Goal: Task Accomplishment & Management: Use online tool/utility

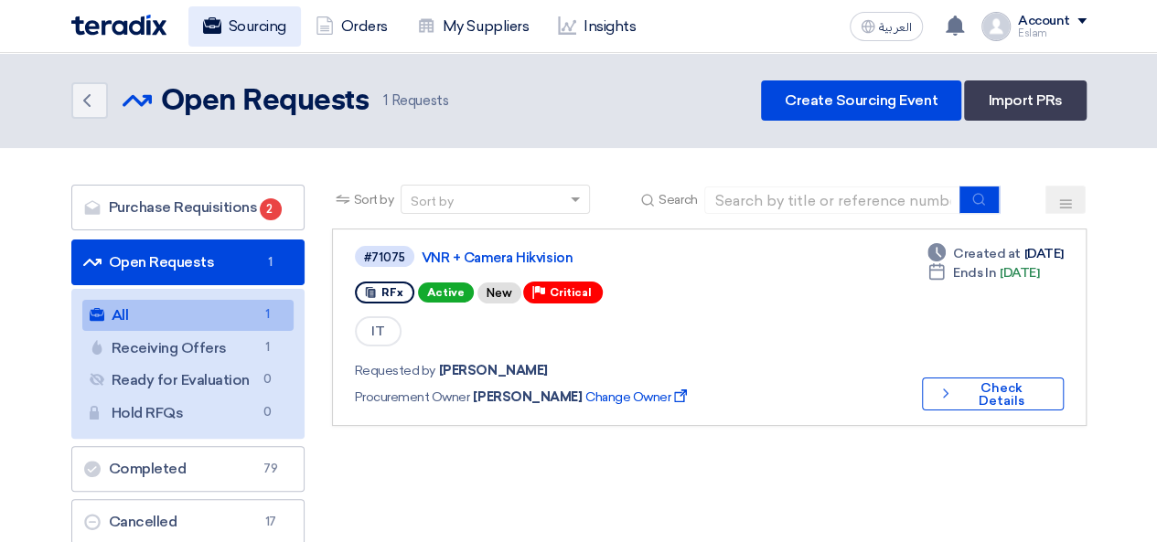
click at [242, 23] on link "Sourcing" at bounding box center [244, 26] width 113 height 40
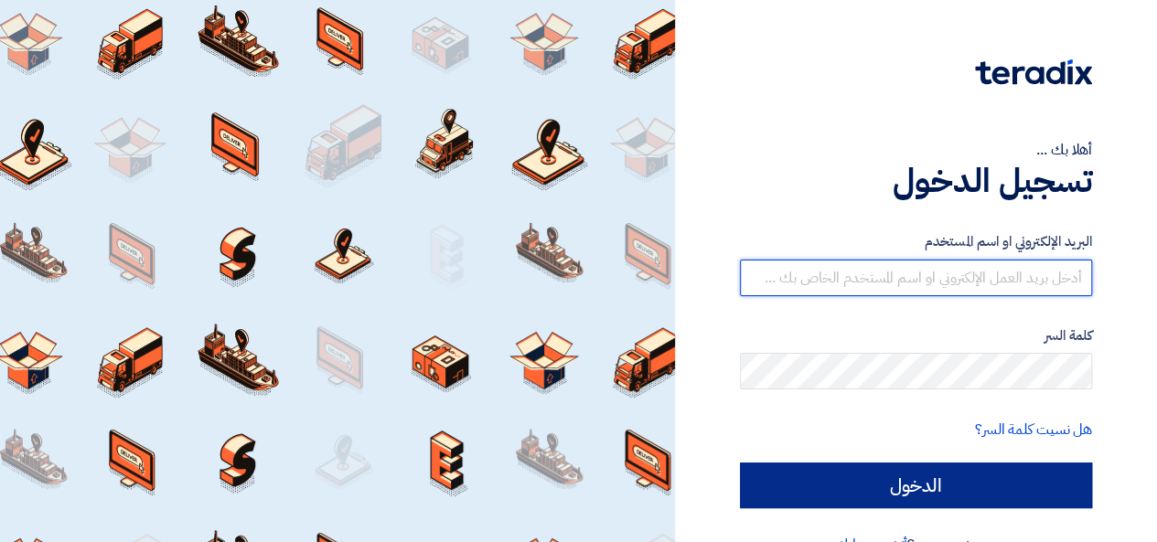
type input "[EMAIL_ADDRESS][DOMAIN_NAME]"
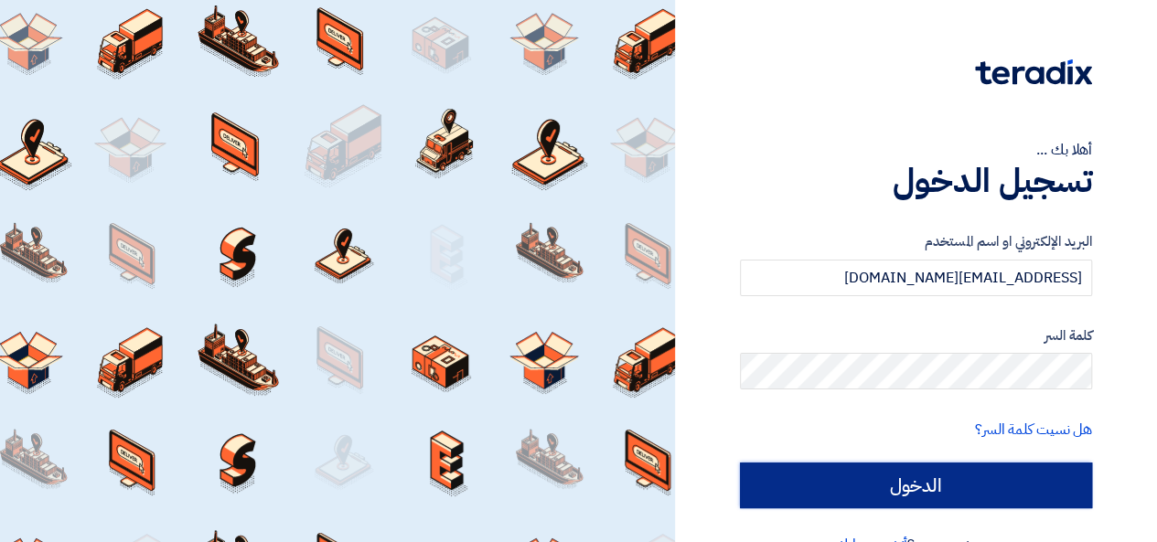
click at [939, 472] on input "الدخول" at bounding box center [916, 486] width 352 height 46
type input "Sign in"
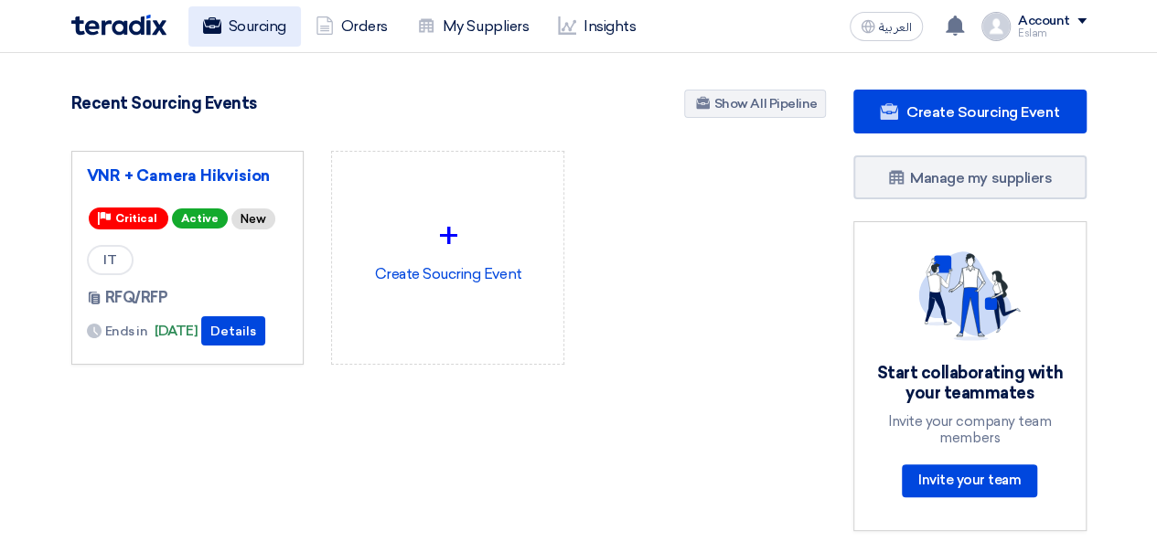
click at [258, 31] on link "Sourcing" at bounding box center [244, 26] width 113 height 40
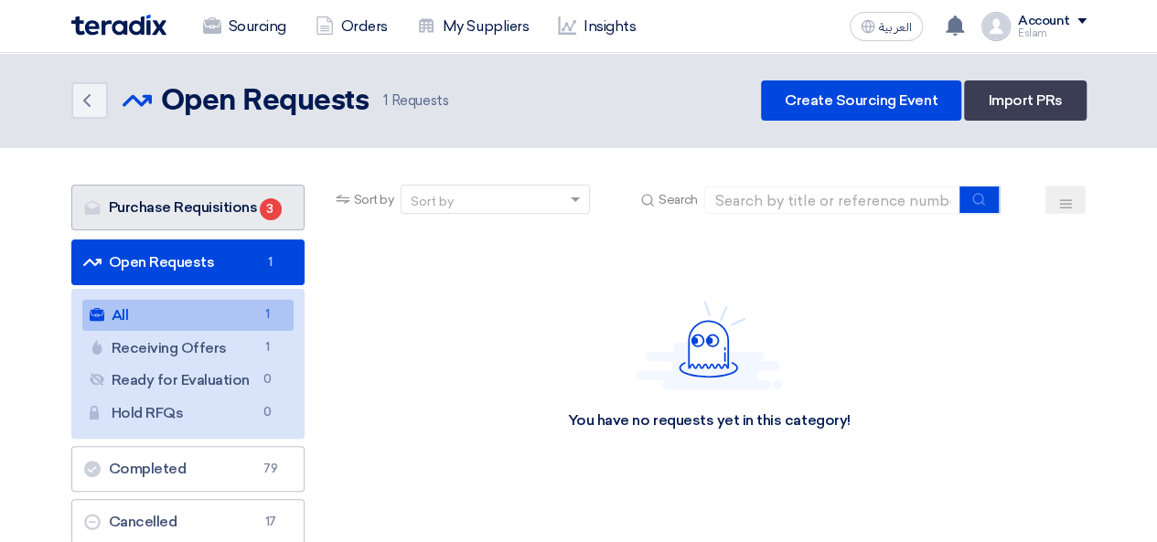
click at [265, 200] on span "3" at bounding box center [271, 209] width 22 height 22
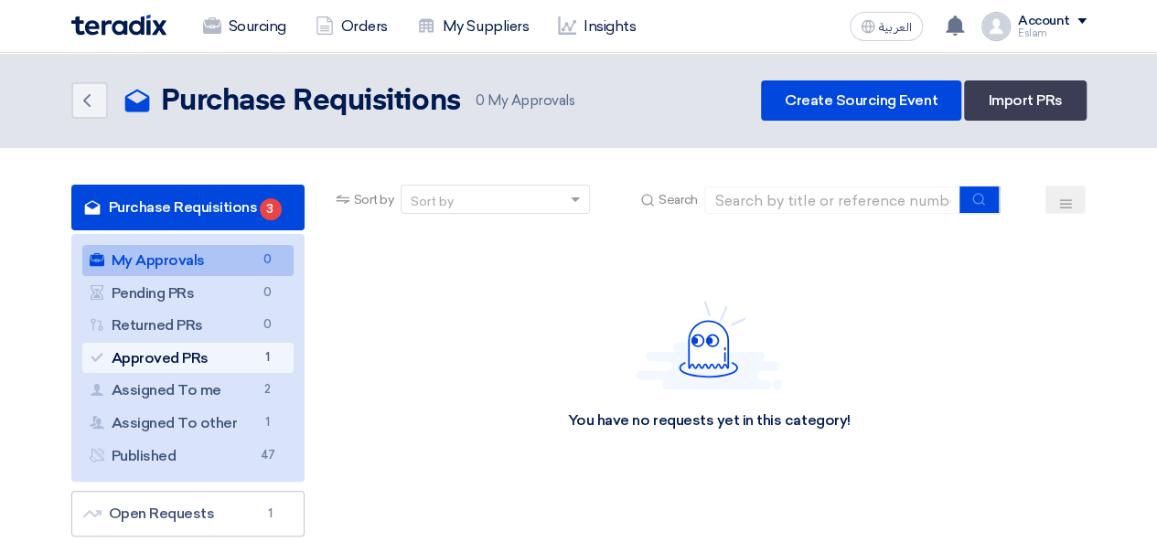
click at [224, 352] on link "Approved PRs Approved PRs 1" at bounding box center [187, 358] width 211 height 31
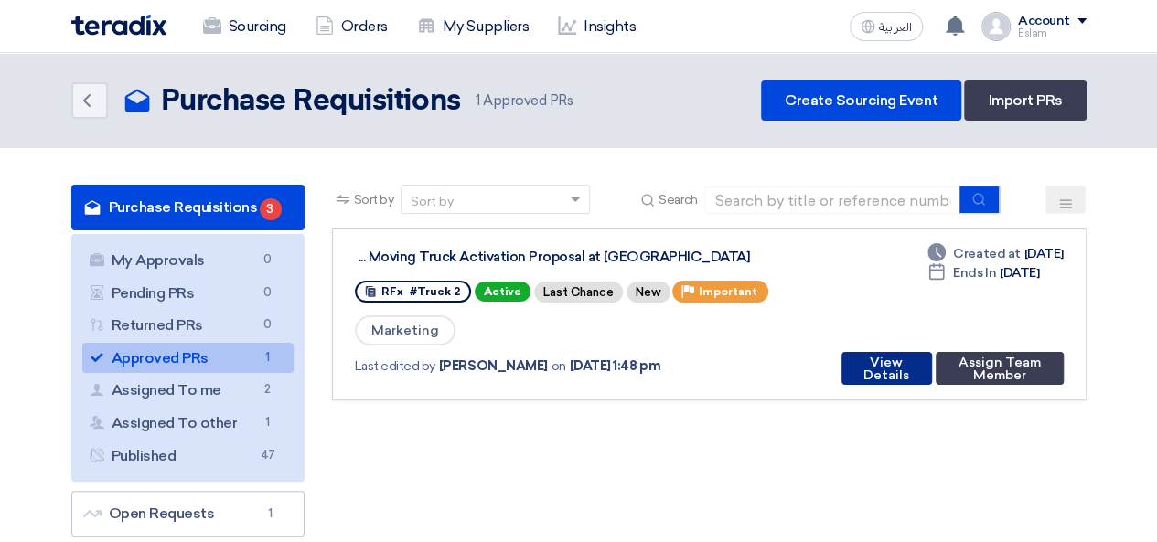
click at [891, 365] on button "View Details" at bounding box center [887, 368] width 91 height 33
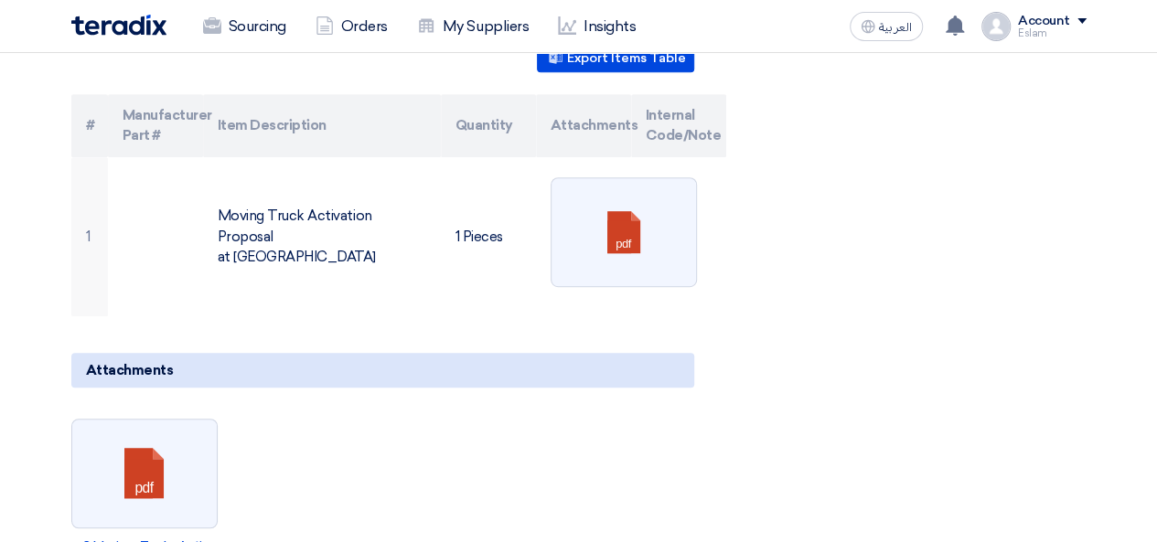
scroll to position [640, 0]
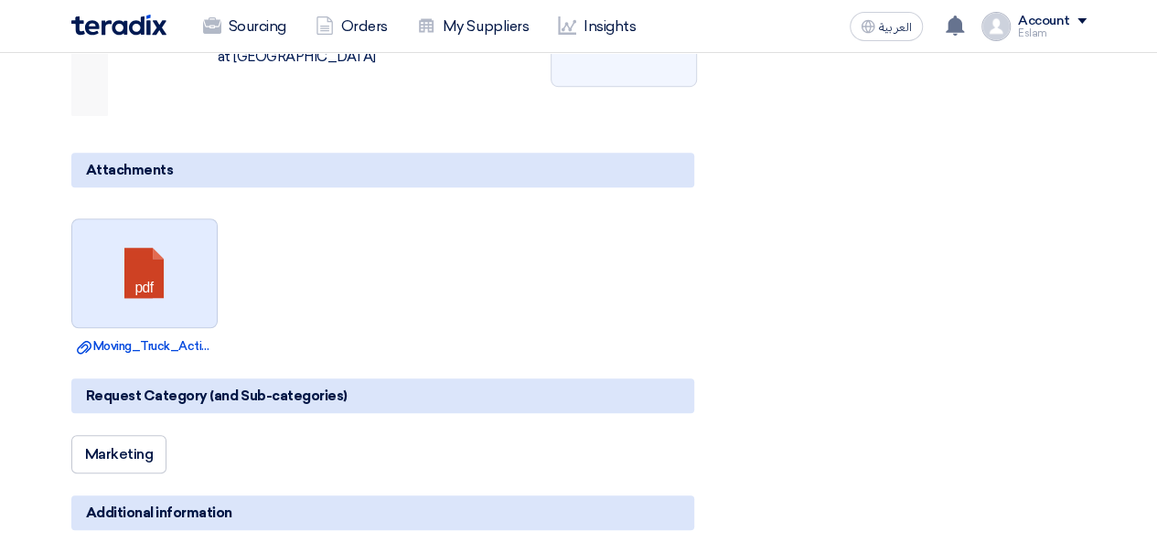
click at [106, 255] on link at bounding box center [145, 275] width 146 height 110
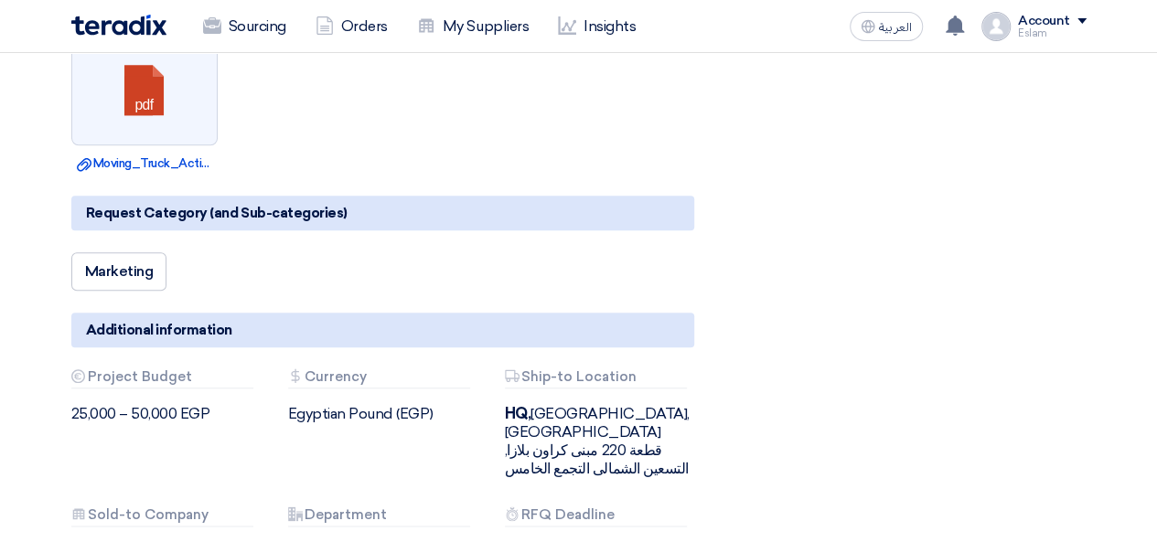
scroll to position [366, 0]
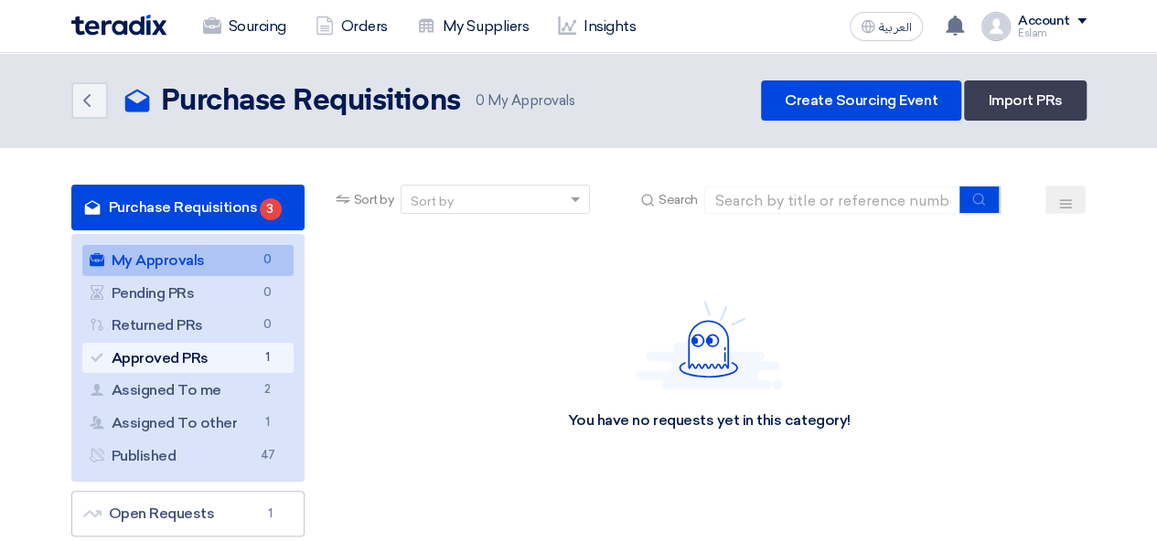
click at [244, 370] on link "Approved PRs Approved PRs 1" at bounding box center [187, 358] width 211 height 31
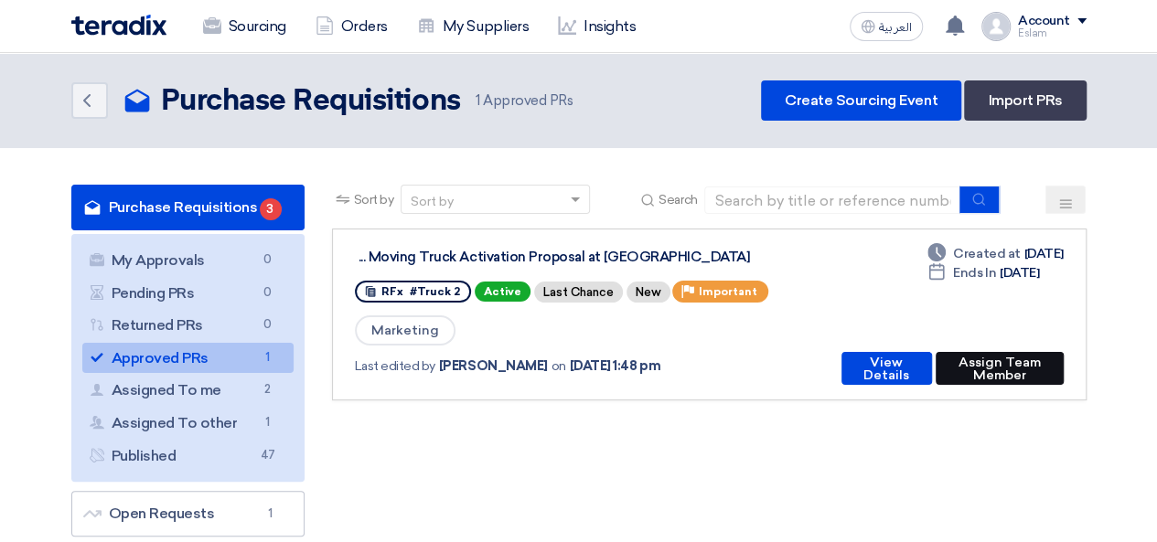
click at [952, 374] on button "Assign Team Member" at bounding box center [1000, 368] width 128 height 33
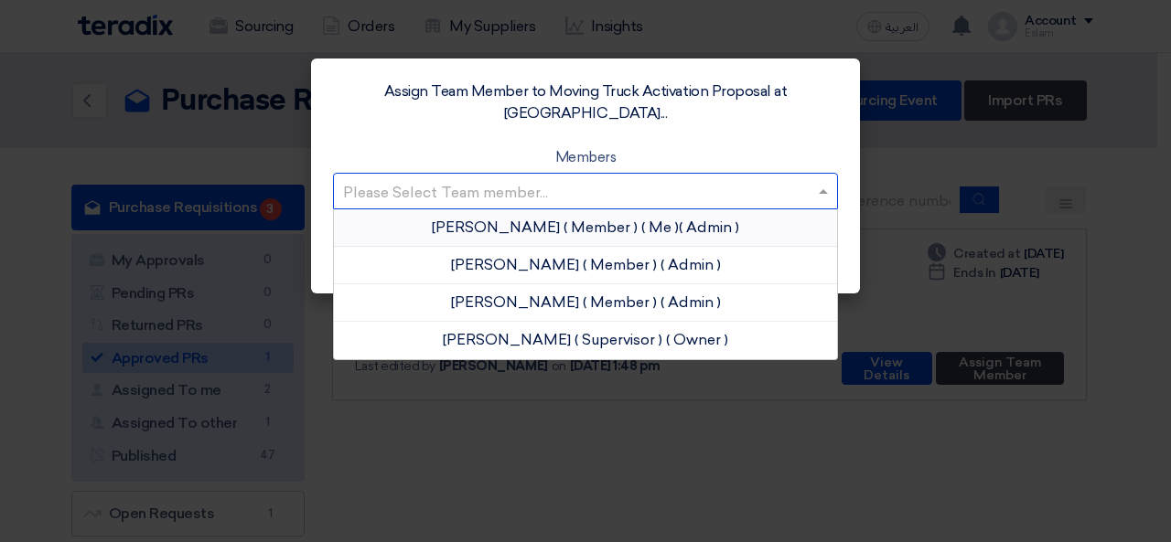
click at [516, 177] on input "text" at bounding box center [576, 192] width 466 height 30
click at [538, 219] on span "[PERSON_NAME]" at bounding box center [496, 227] width 128 height 17
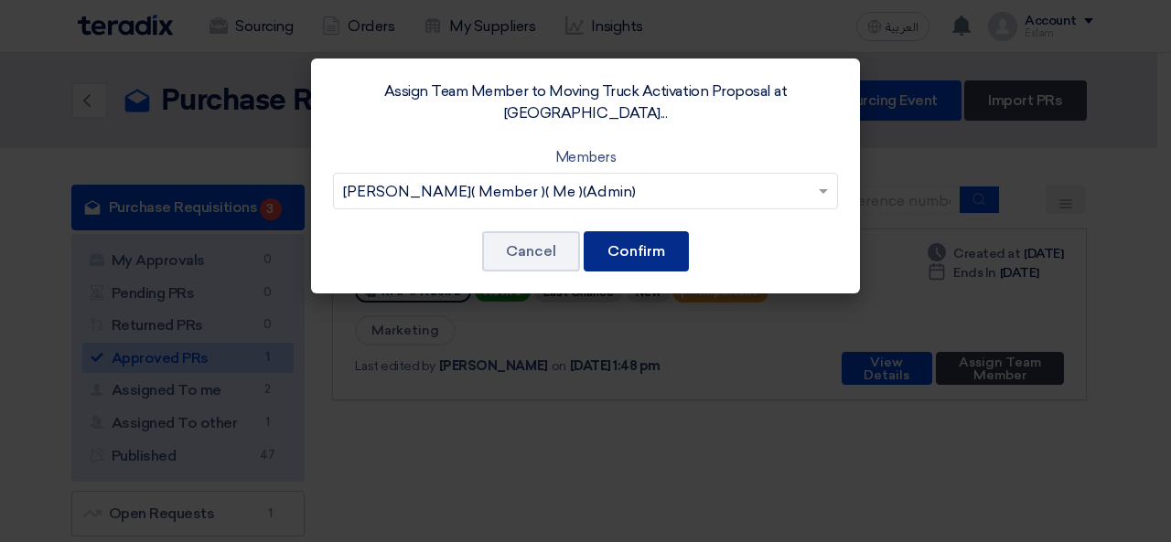
click at [659, 234] on button "Confirm" at bounding box center [636, 251] width 105 height 40
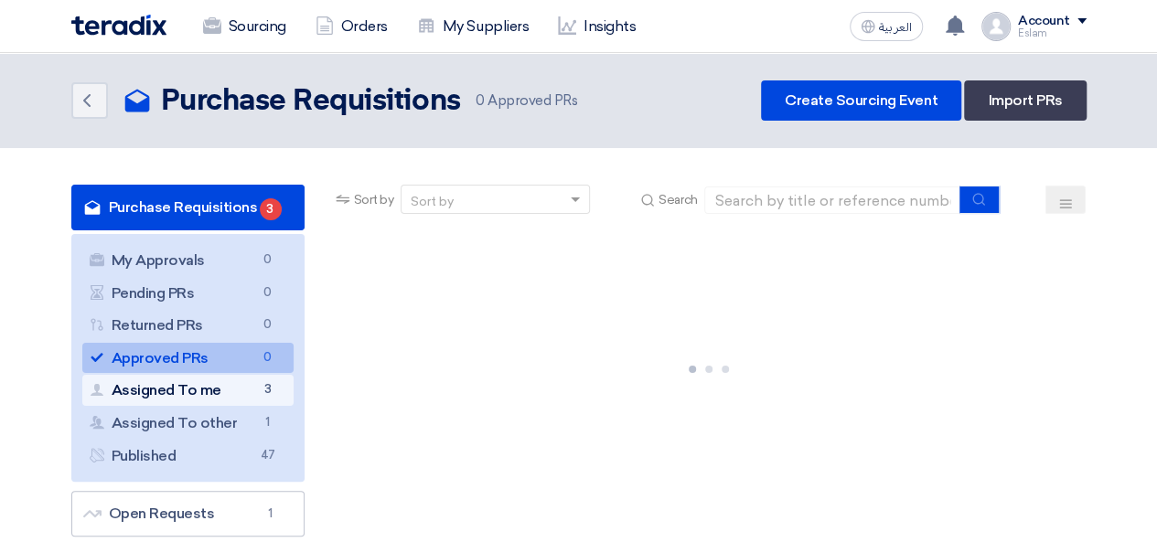
click at [266, 387] on span "3" at bounding box center [268, 390] width 22 height 19
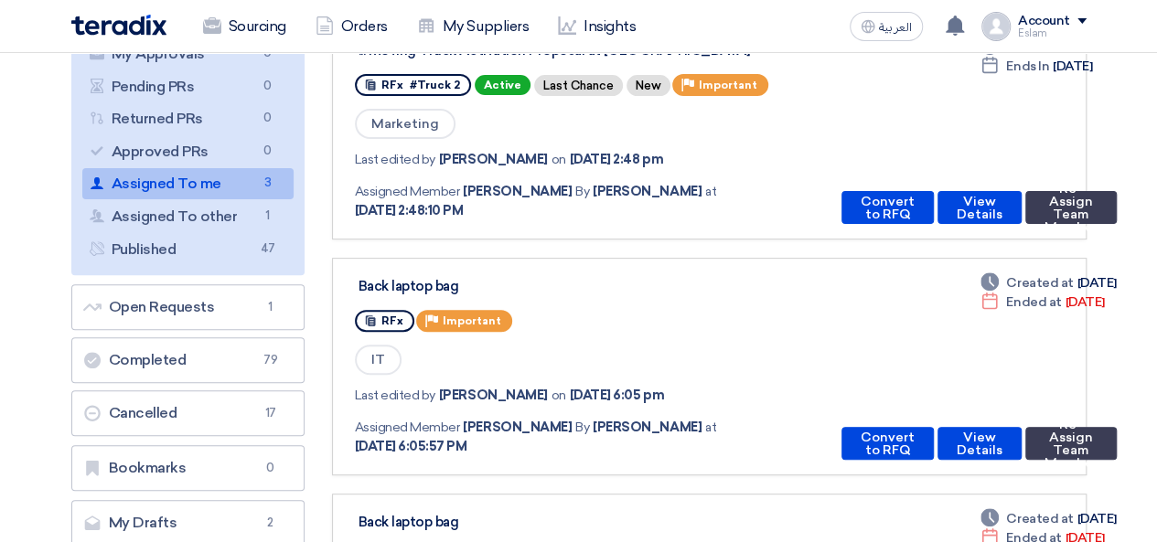
scroll to position [91, 0]
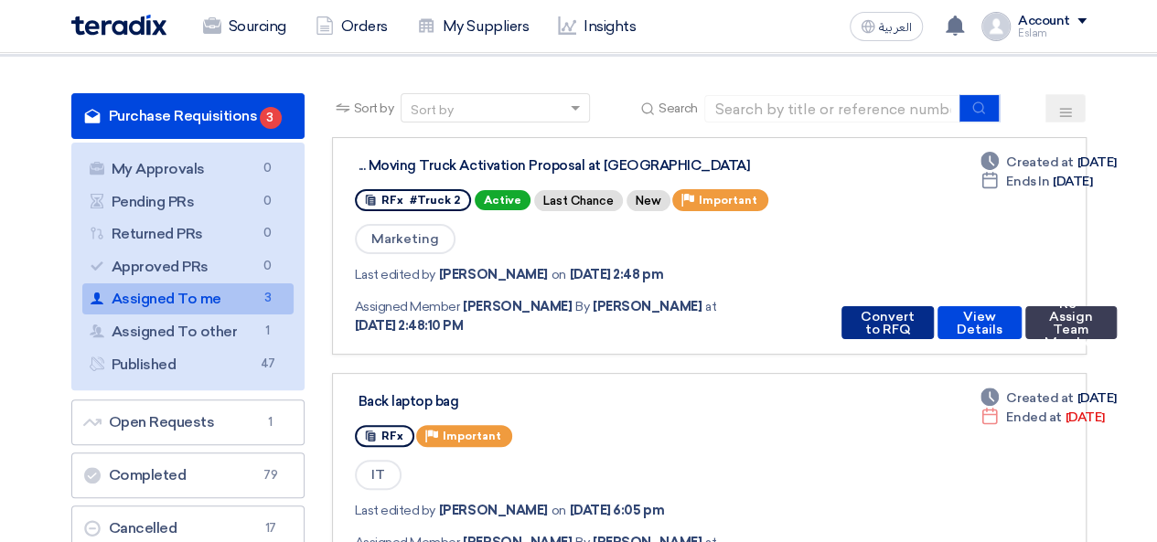
click at [903, 318] on button "Convert to RFQ" at bounding box center [888, 322] width 92 height 33
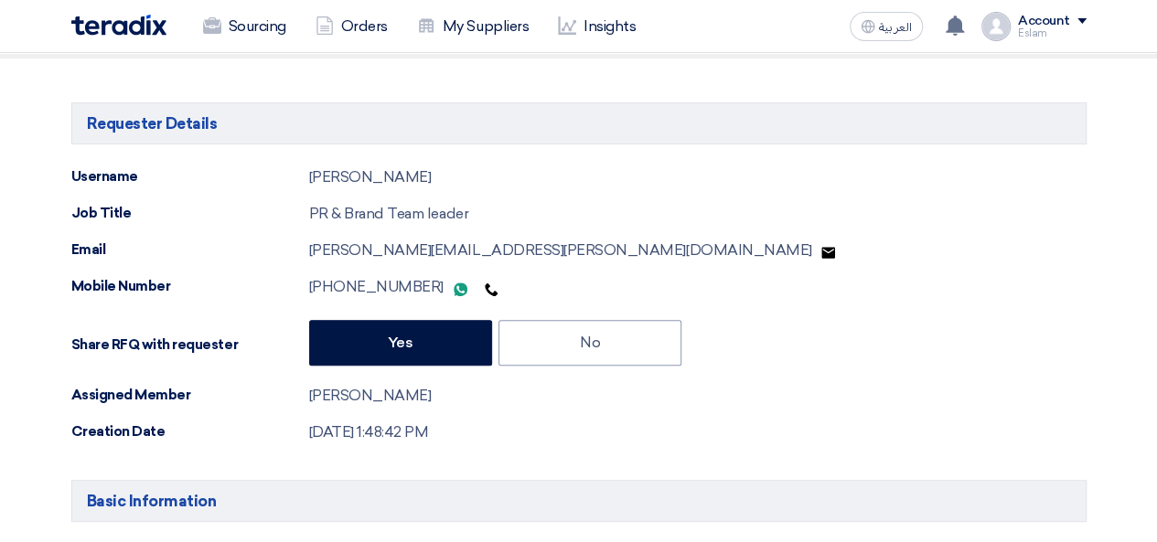
type input "[DATE]"
type input "01"
type input "00"
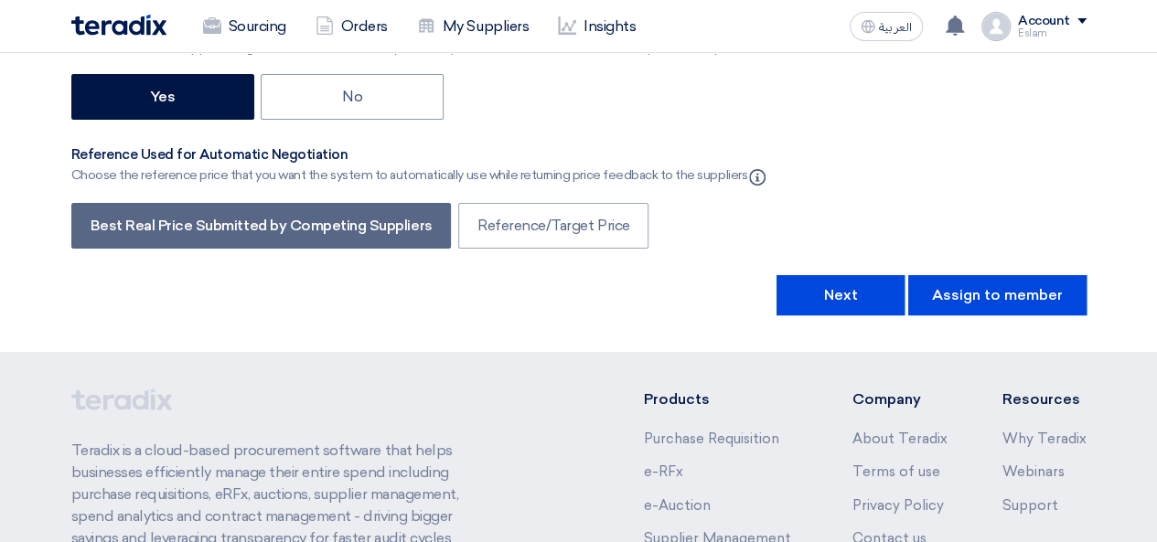
scroll to position [3567, 0]
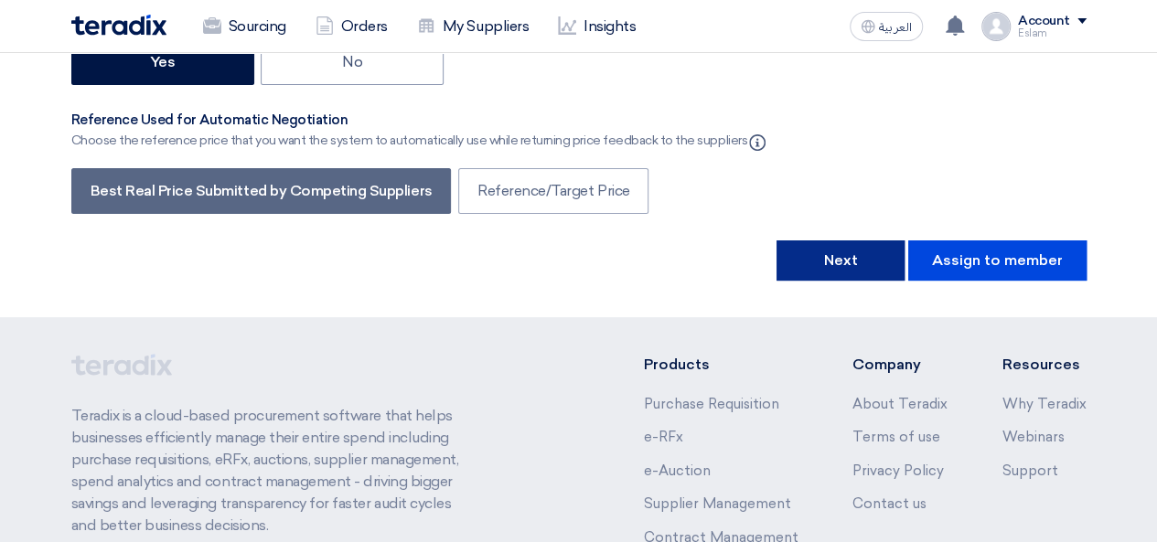
click at [851, 241] on button "Next" at bounding box center [841, 261] width 128 height 40
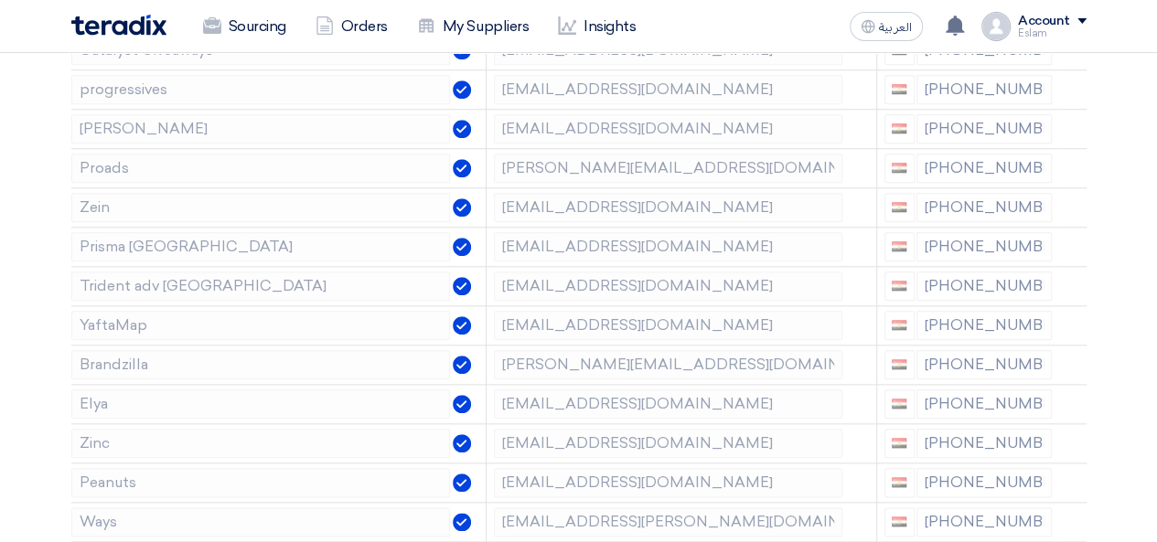
scroll to position [1006, 0]
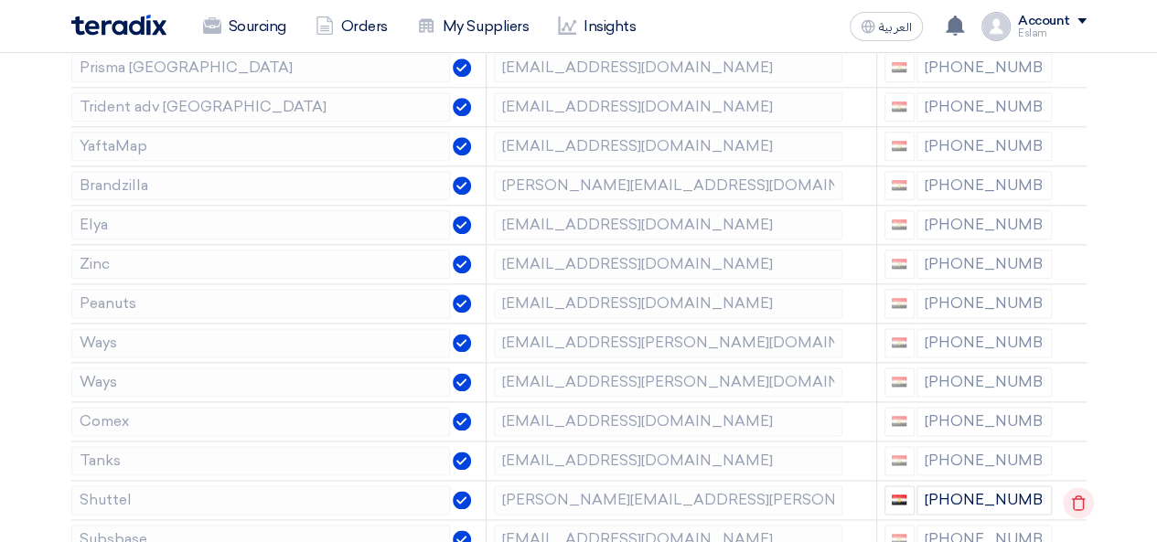
click at [1079, 495] on icon at bounding box center [1078, 503] width 31 height 31
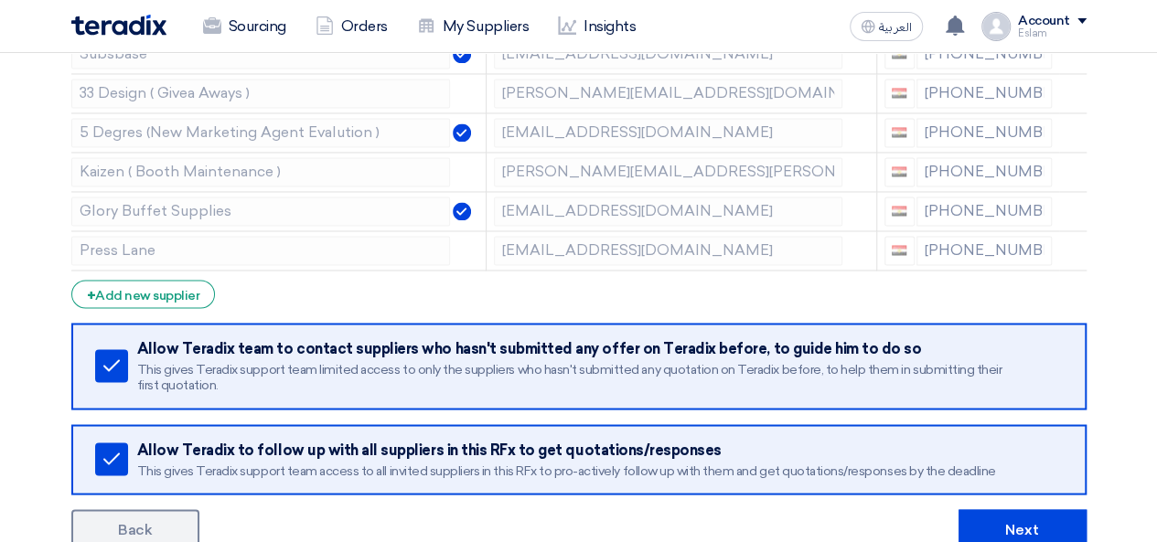
scroll to position [1464, 0]
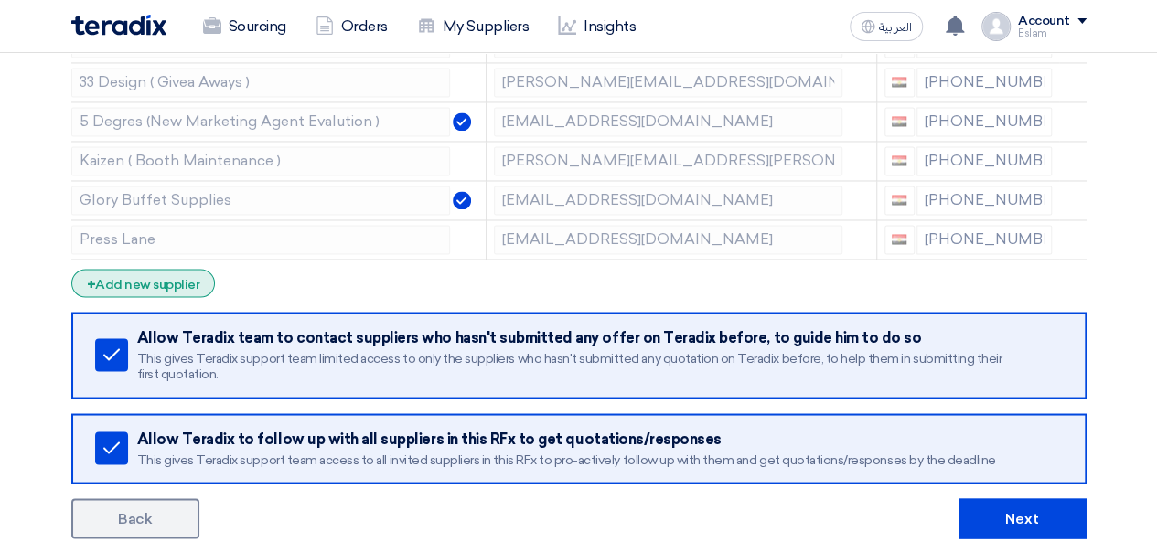
click at [161, 269] on div "+ Add new supplier" at bounding box center [143, 283] width 145 height 28
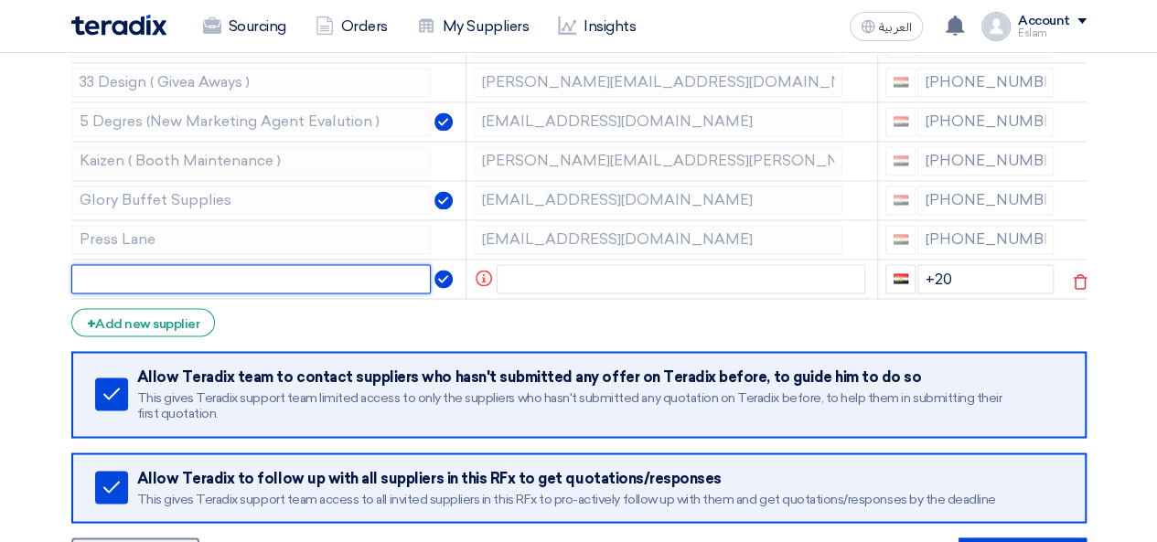
click at [184, 269] on input "text" at bounding box center [251, 278] width 360 height 29
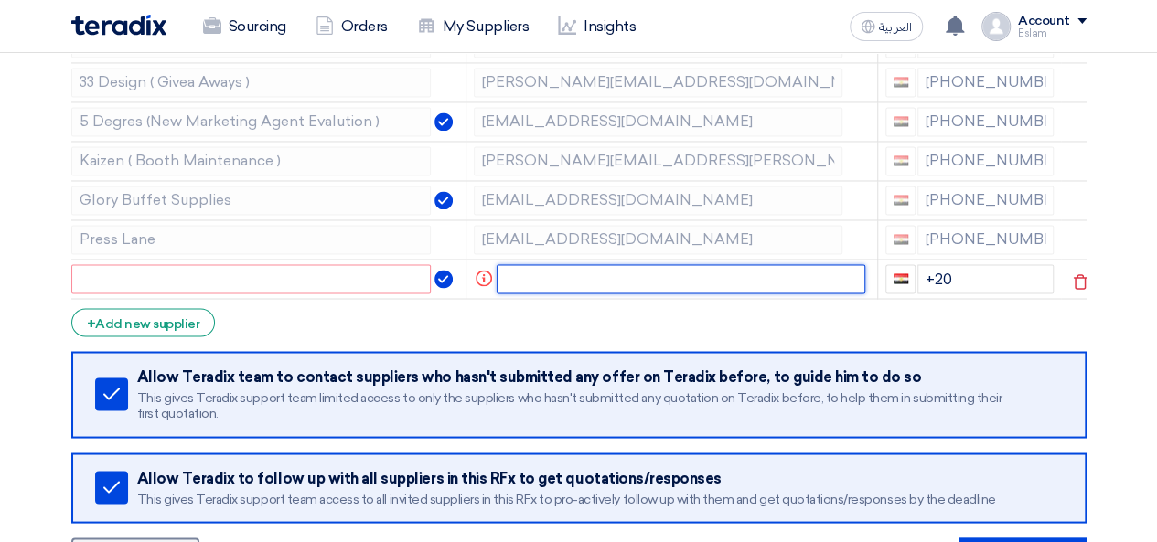
click at [576, 264] on input "text" at bounding box center [681, 278] width 369 height 29
paste input "[EMAIL_ADDRESS][DOMAIN_NAME]"
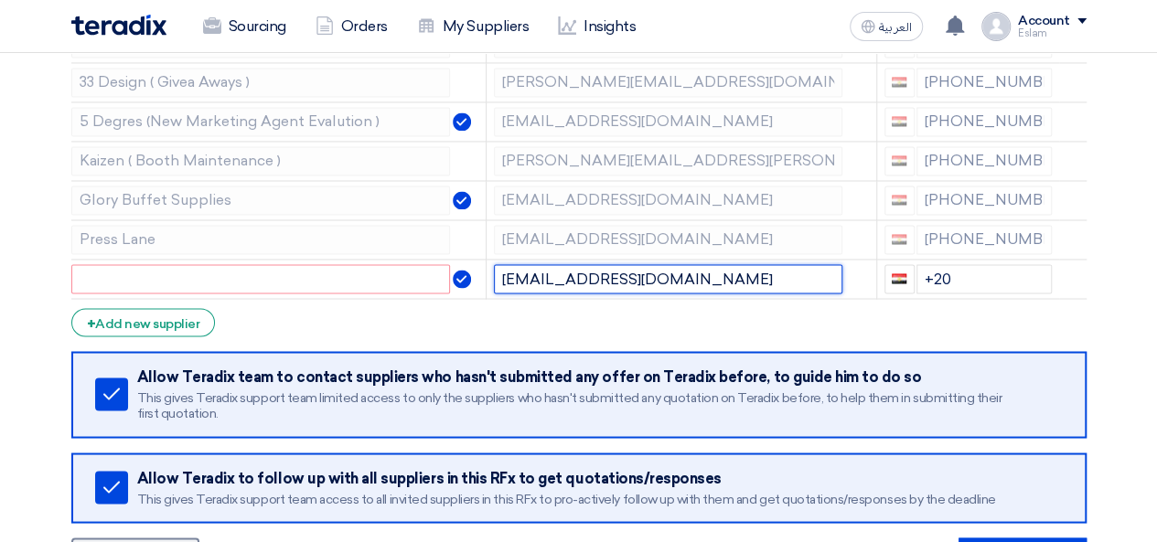
type input "[EMAIL_ADDRESS][DOMAIN_NAME]"
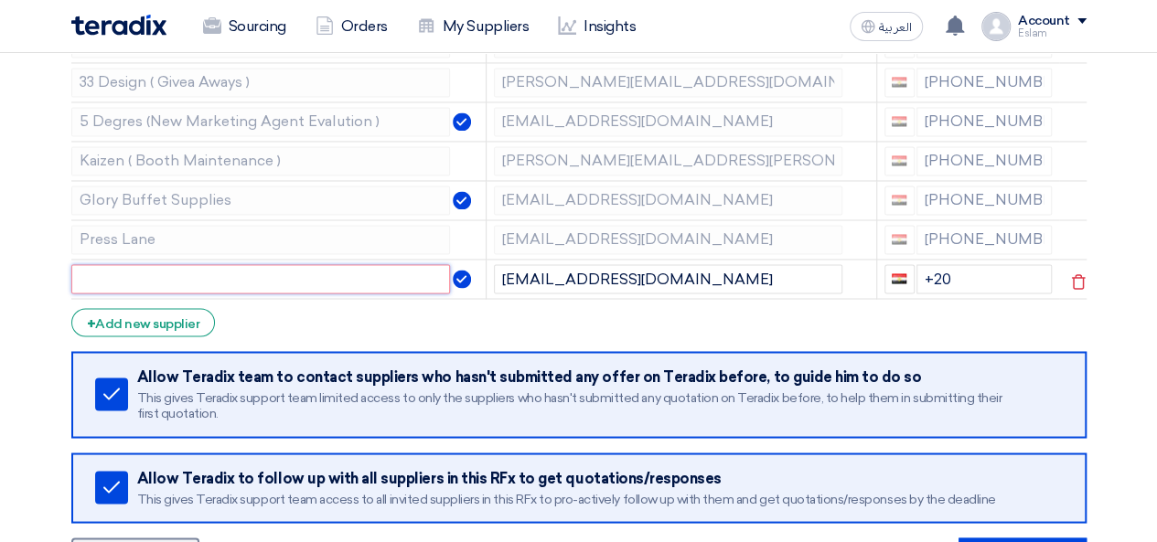
click at [352, 269] on input "text" at bounding box center [260, 278] width 379 height 29
paste input "[PERSON_NAME]"
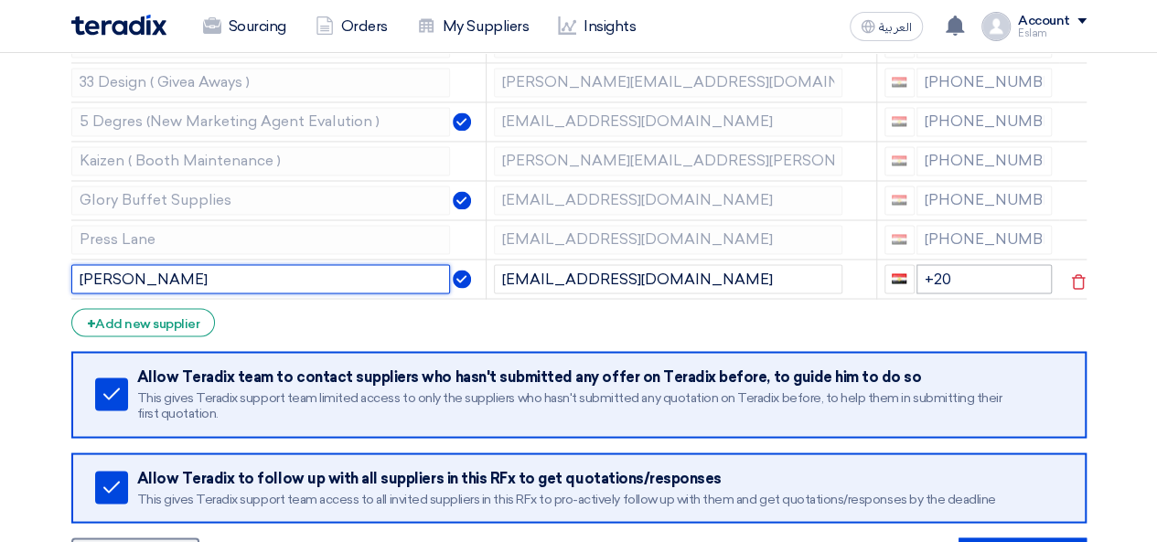
type input "[PERSON_NAME]"
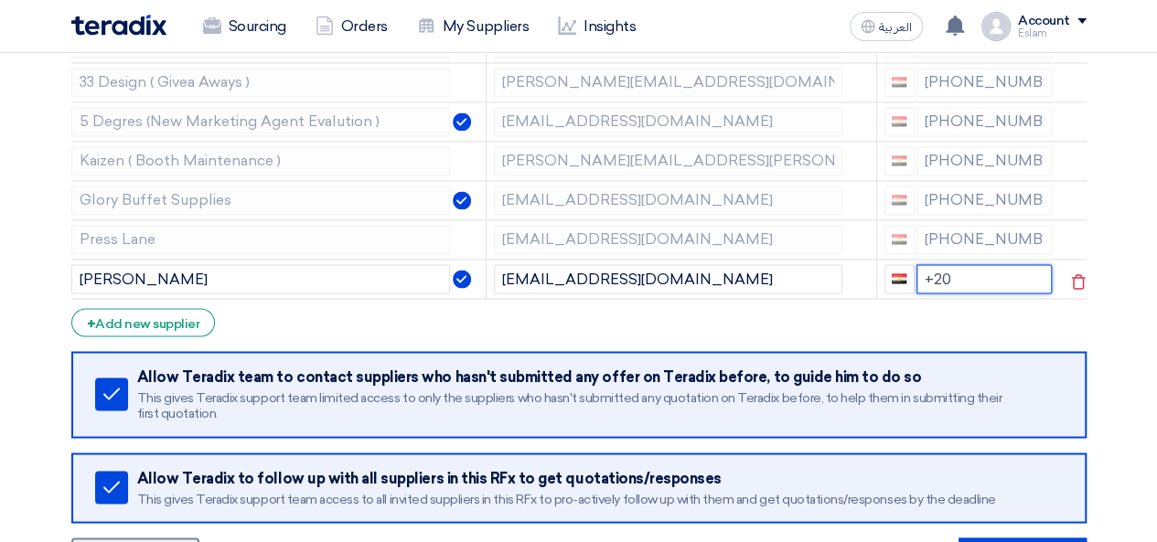
click at [966, 267] on input "+20" at bounding box center [985, 278] width 136 height 29
click at [942, 266] on input "+20" at bounding box center [985, 278] width 136 height 29
drag, startPoint x: 939, startPoint y: 266, endPoint x: 956, endPoint y: 270, distance: 16.9
click at [956, 270] on input "+20" at bounding box center [985, 278] width 136 height 29
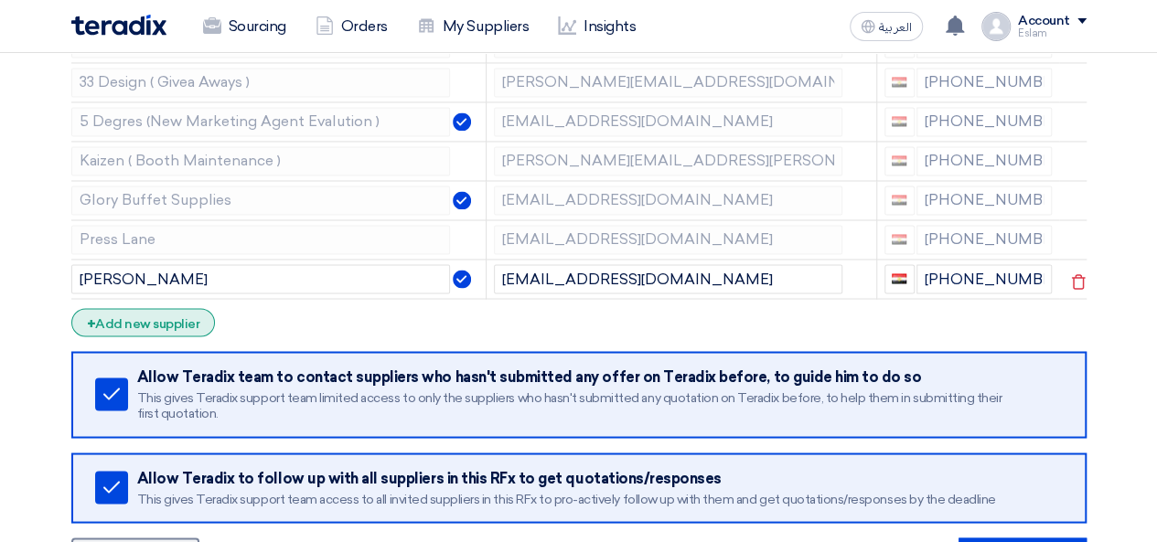
click at [142, 308] on div "+ Add new supplier" at bounding box center [143, 322] width 145 height 28
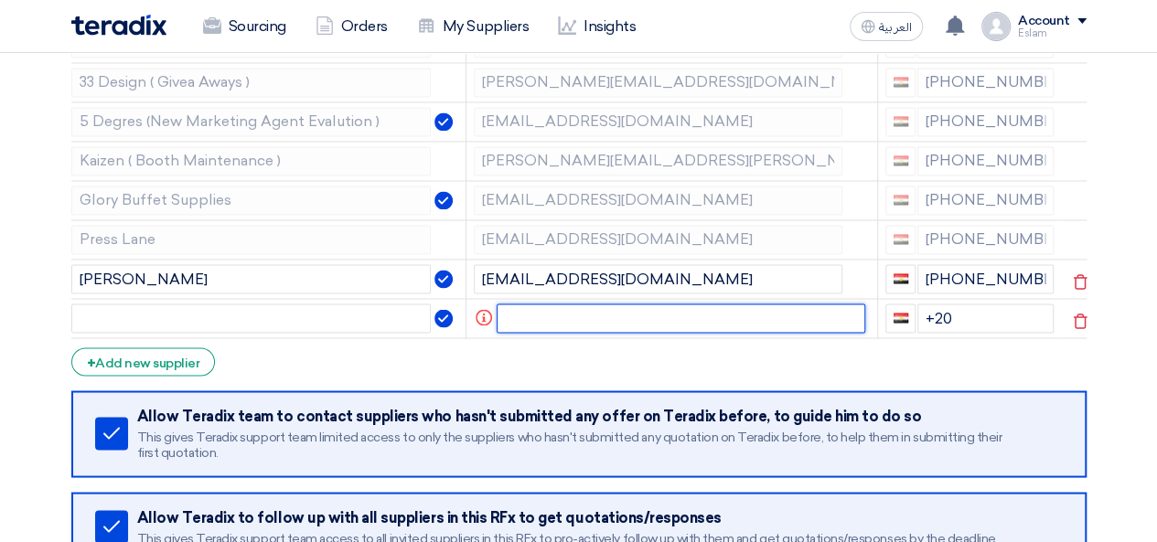
click at [563, 313] on input "text" at bounding box center [681, 318] width 369 height 29
paste input "[EMAIL_ADDRESS][DOMAIN_NAME]"
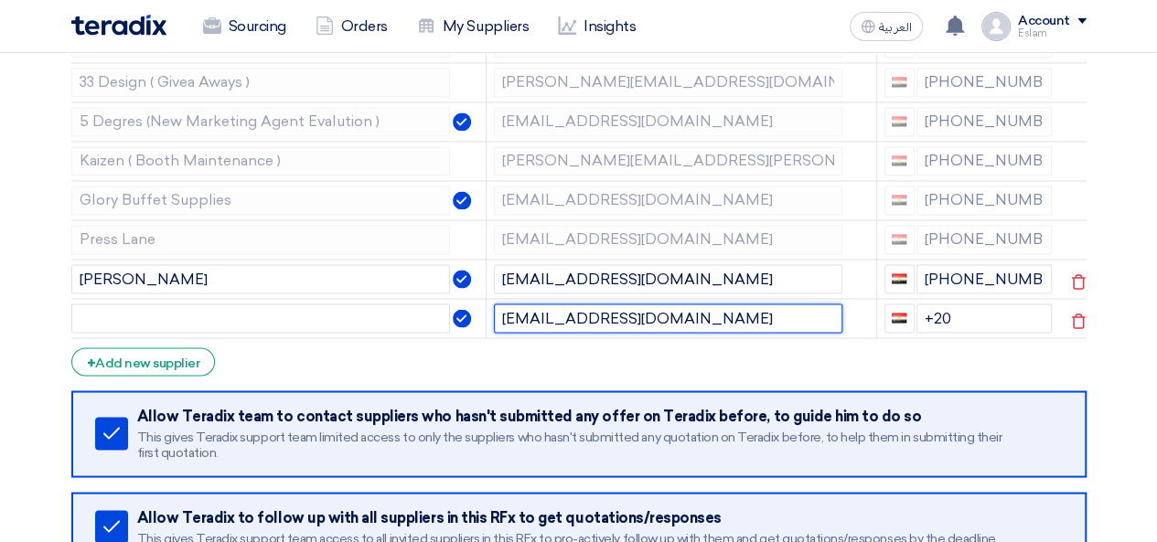
drag, startPoint x: 554, startPoint y: 307, endPoint x: 612, endPoint y: 306, distance: 57.6
click at [612, 306] on input "[EMAIL_ADDRESS][DOMAIN_NAME]" at bounding box center [668, 318] width 349 height 29
type input "[EMAIL_ADDRESS][DOMAIN_NAME]"
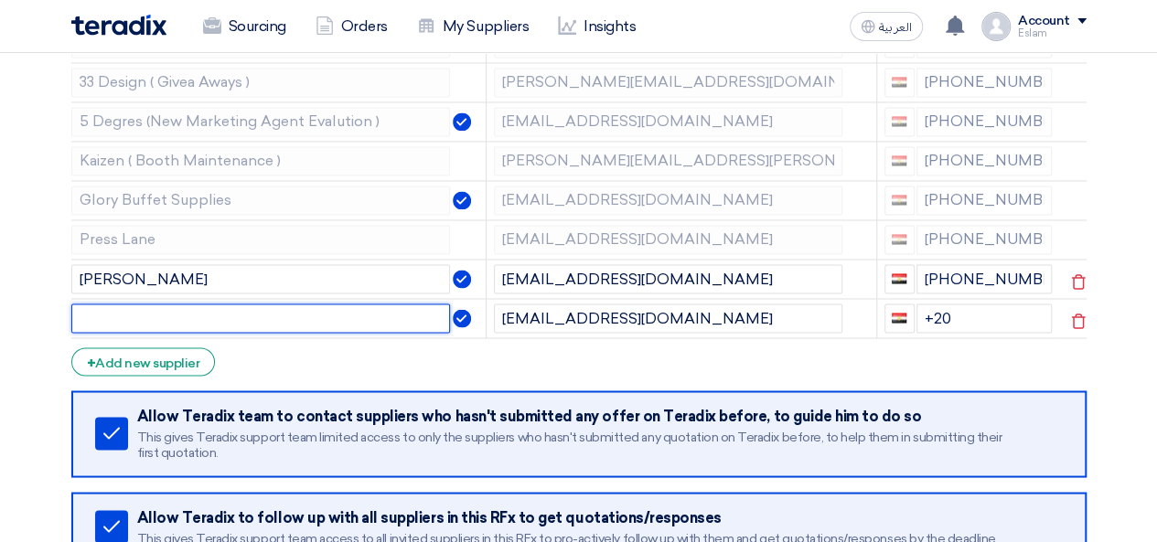
click at [243, 304] on input "text" at bounding box center [260, 318] width 379 height 29
paste input "trending"
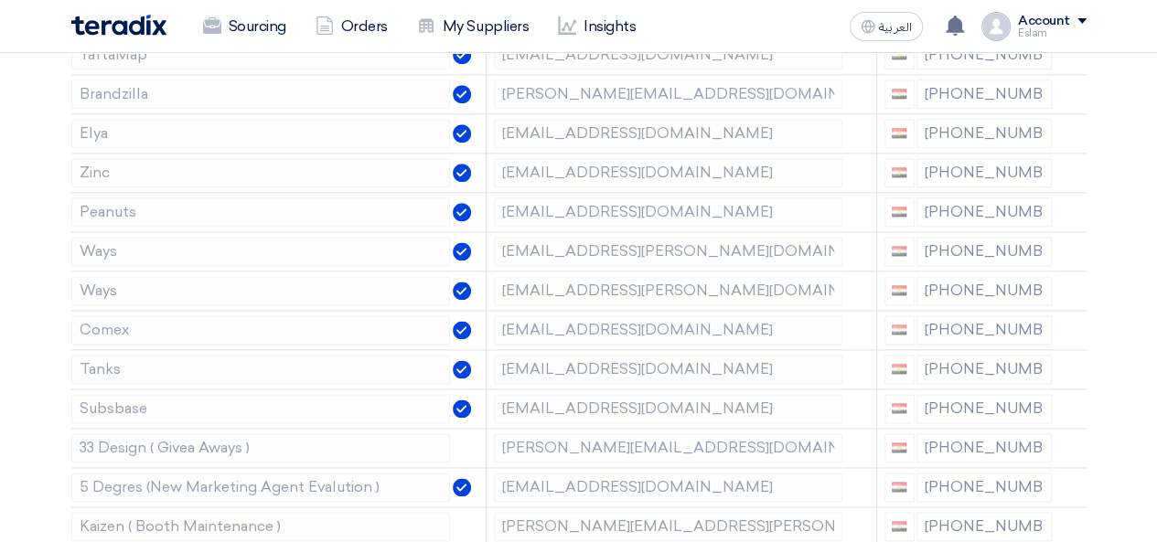
scroll to position [1555, 0]
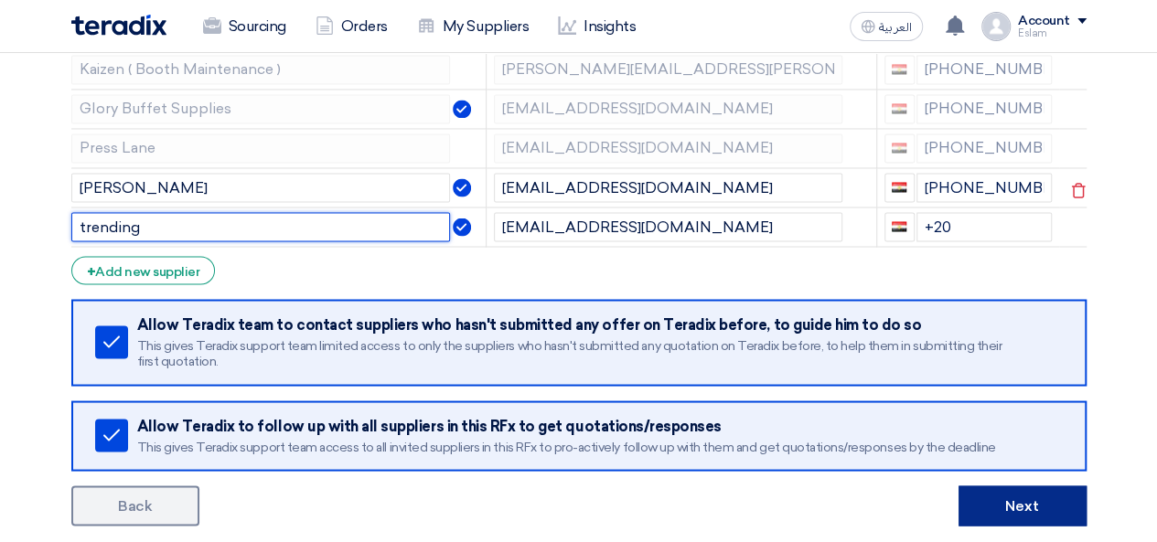
type input "trending"
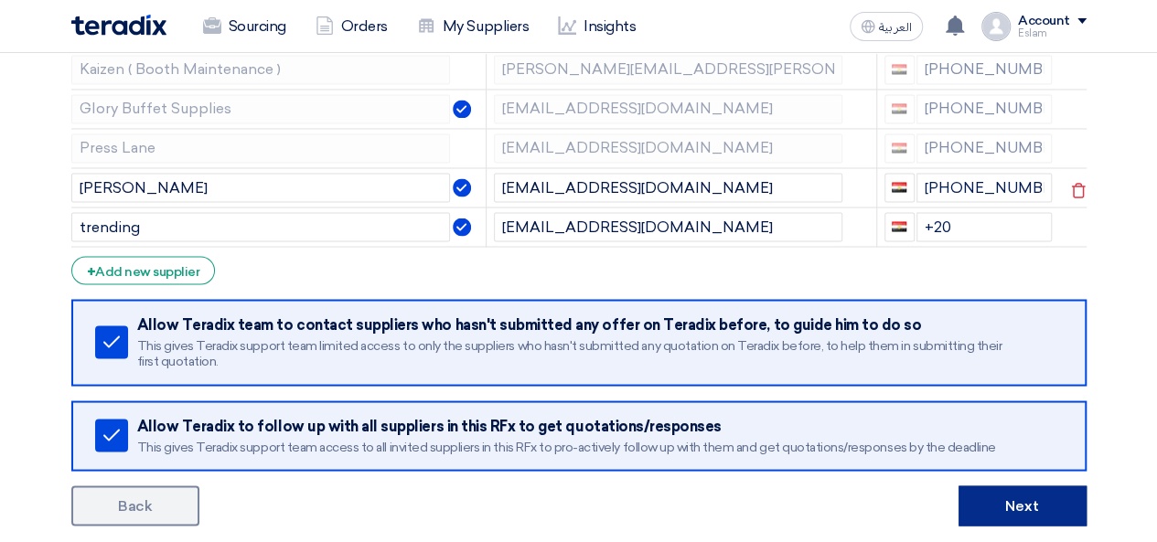
click at [1035, 488] on button "Next" at bounding box center [1023, 506] width 128 height 40
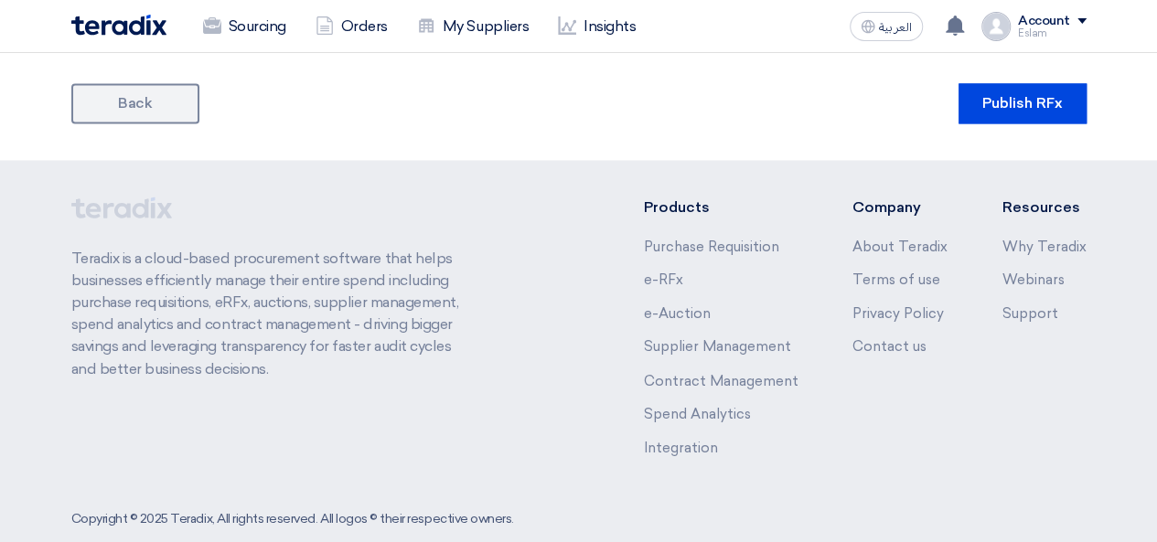
scroll to position [1372, 0]
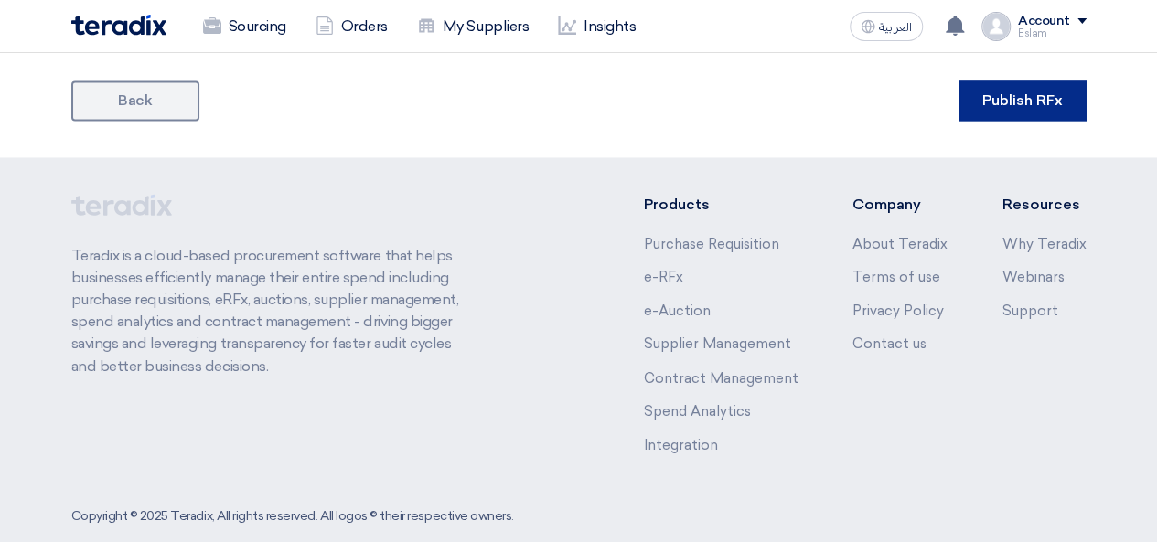
click at [1024, 91] on button "Publish RFx" at bounding box center [1023, 100] width 128 height 40
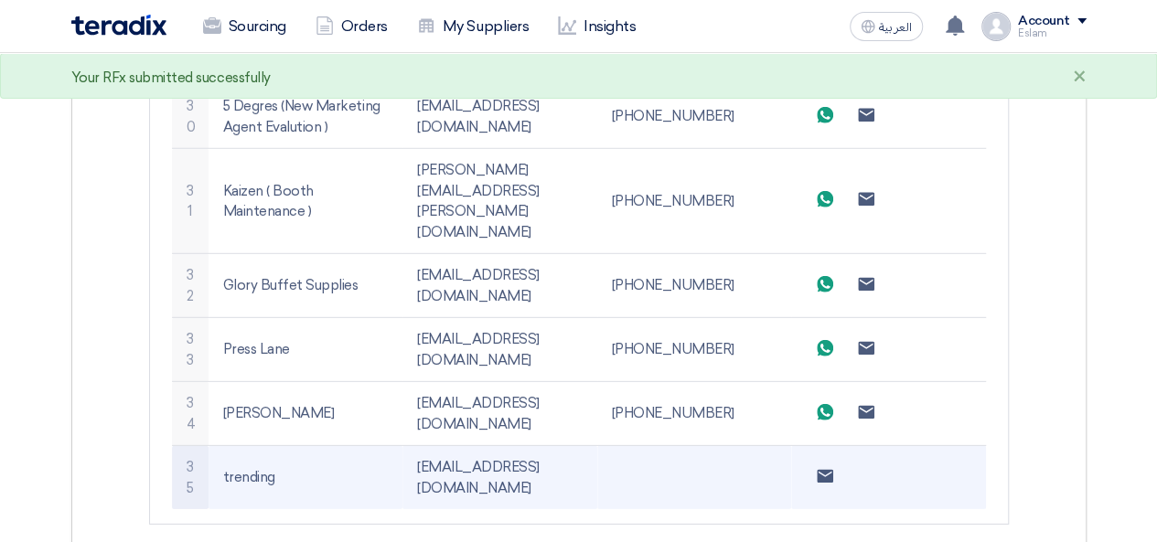
scroll to position [2698, 0]
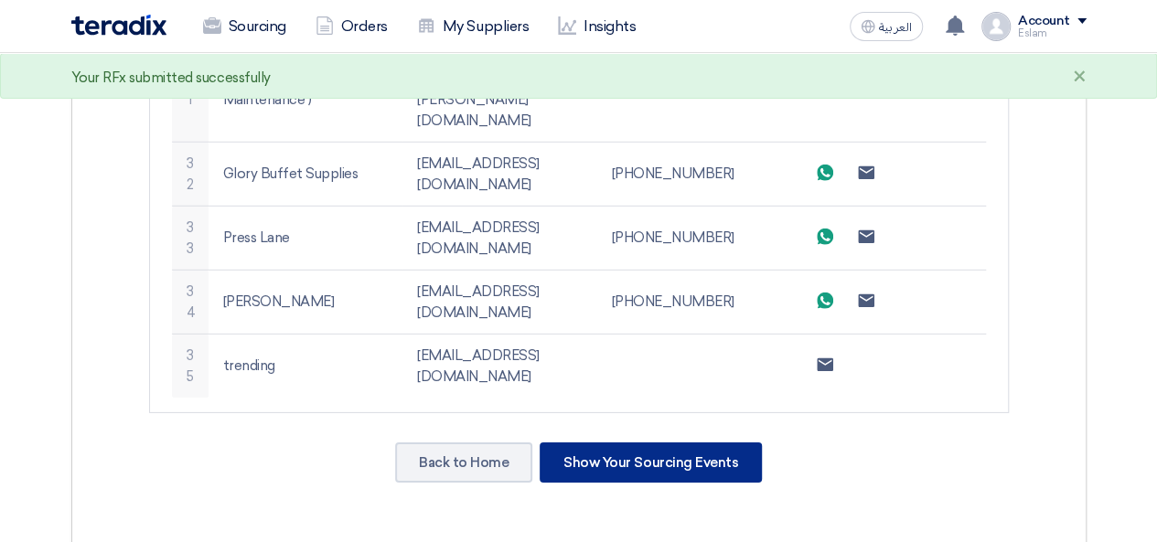
click at [600, 443] on div "Show Your Sourcing Events" at bounding box center [651, 463] width 222 height 40
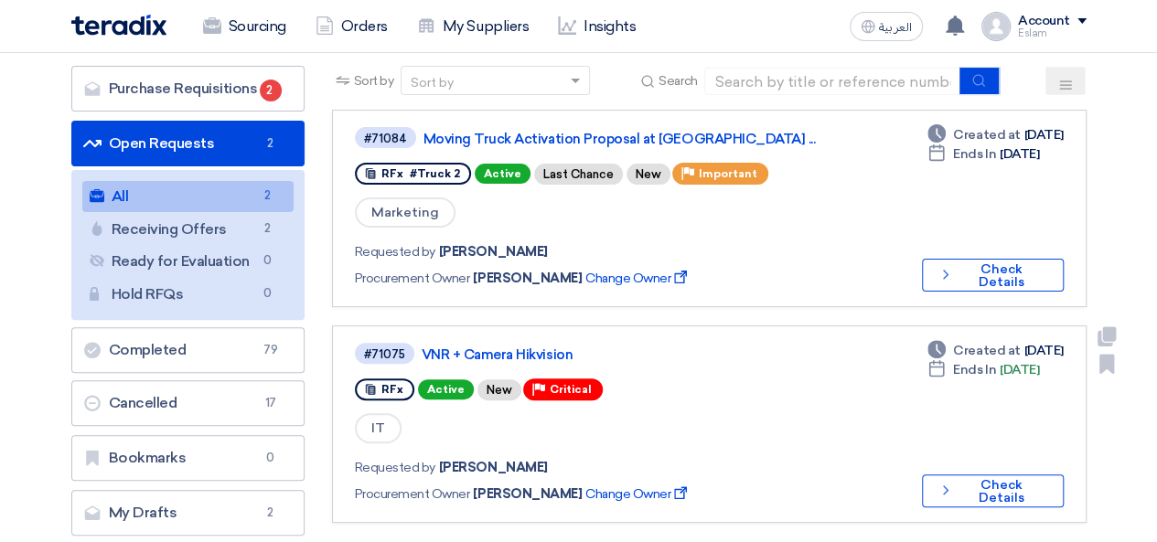
scroll to position [91, 0]
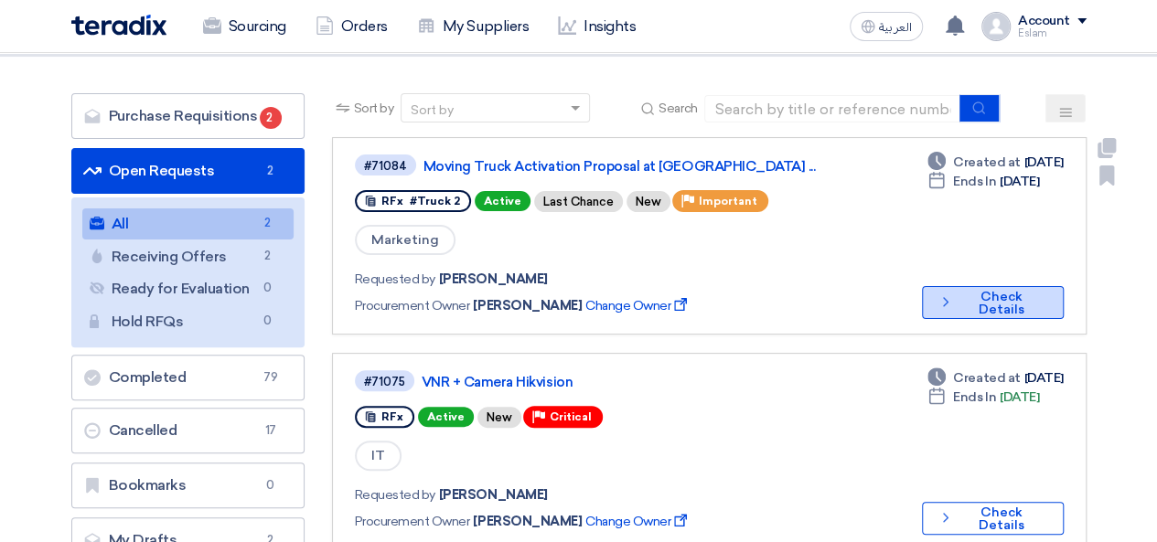
click at [1005, 305] on button "Check details Check Details" at bounding box center [993, 302] width 142 height 33
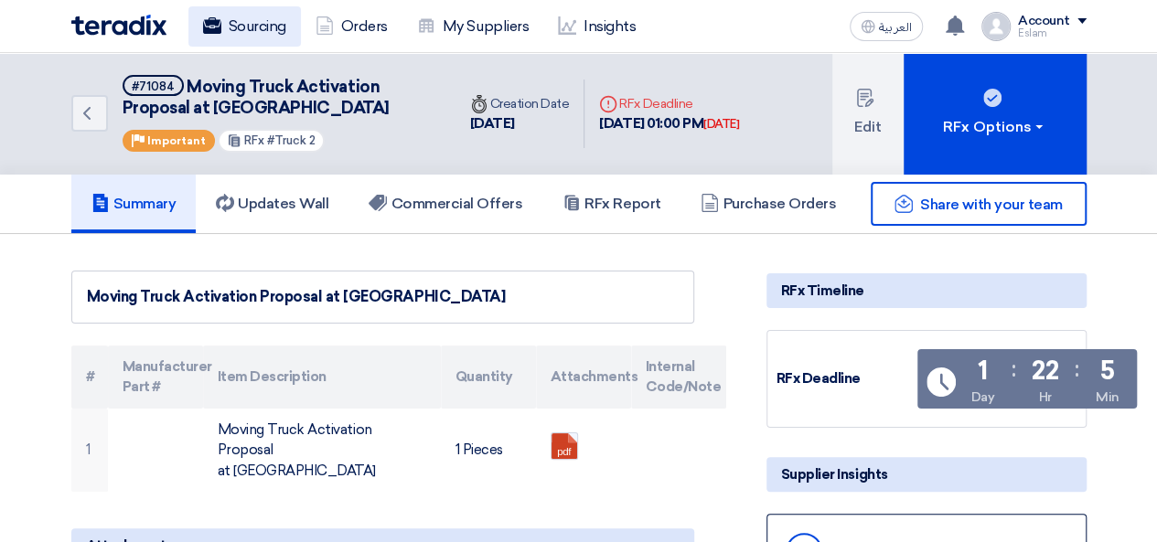
click at [254, 31] on link "Sourcing" at bounding box center [244, 26] width 113 height 40
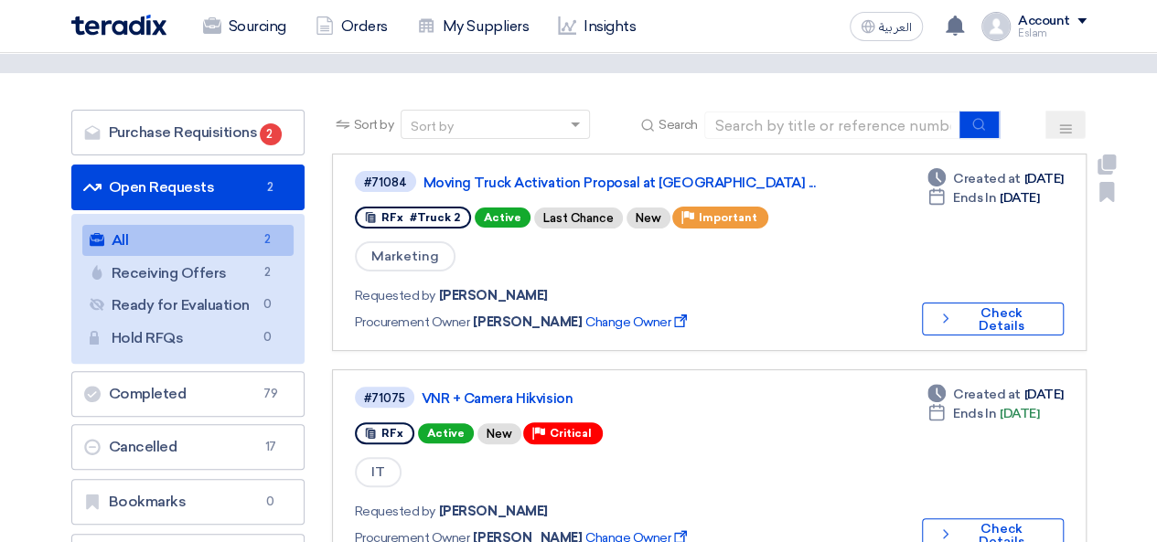
scroll to position [274, 0]
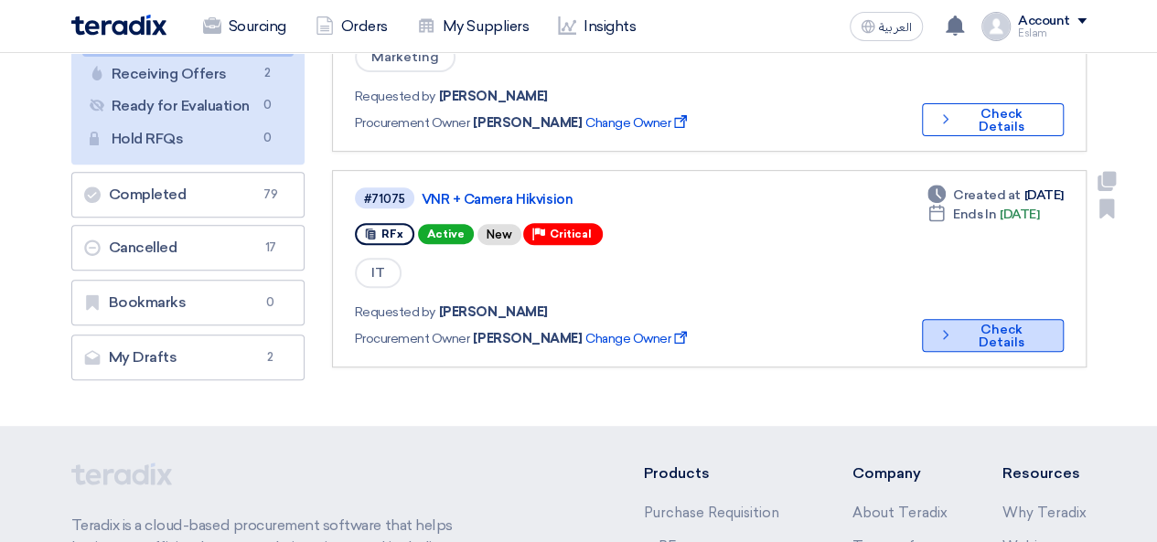
click at [1028, 342] on button "Check details Check Details" at bounding box center [993, 335] width 142 height 33
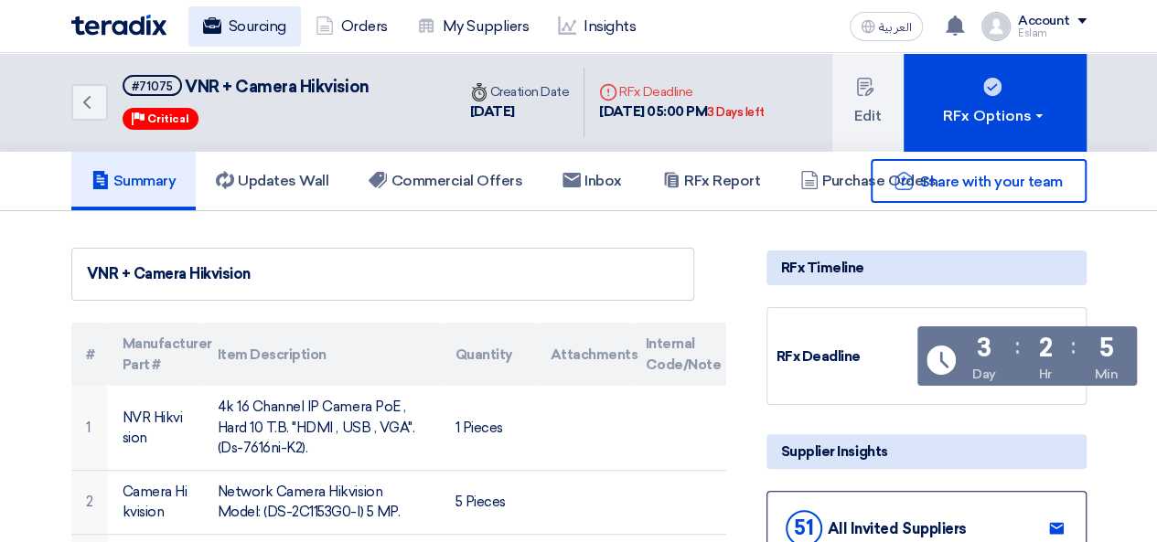
click at [230, 24] on link "Sourcing" at bounding box center [244, 26] width 113 height 40
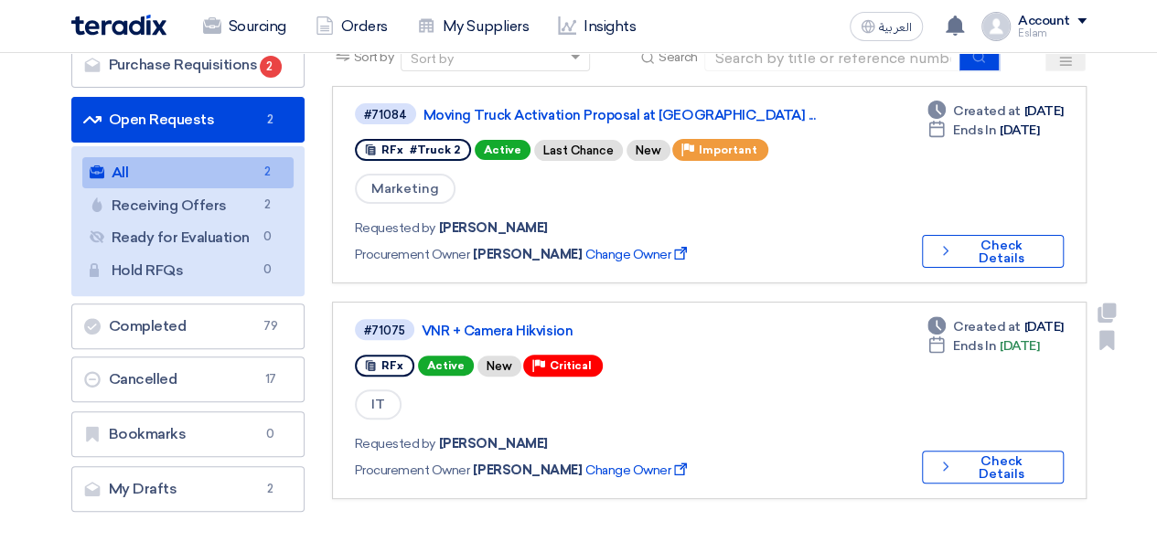
scroll to position [183, 0]
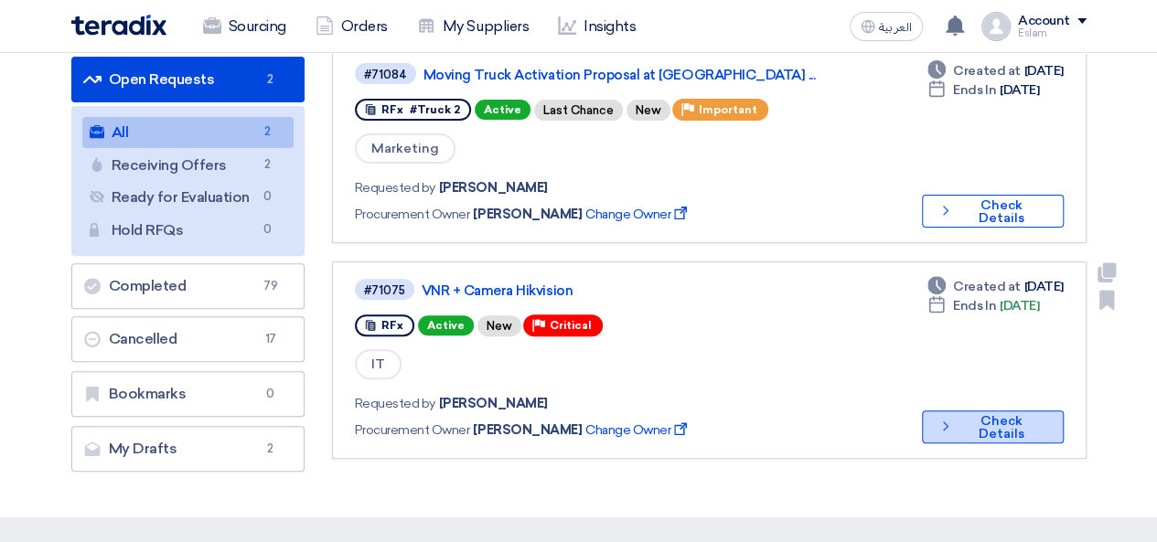
click at [981, 431] on button "Check details Check Details" at bounding box center [993, 427] width 142 height 33
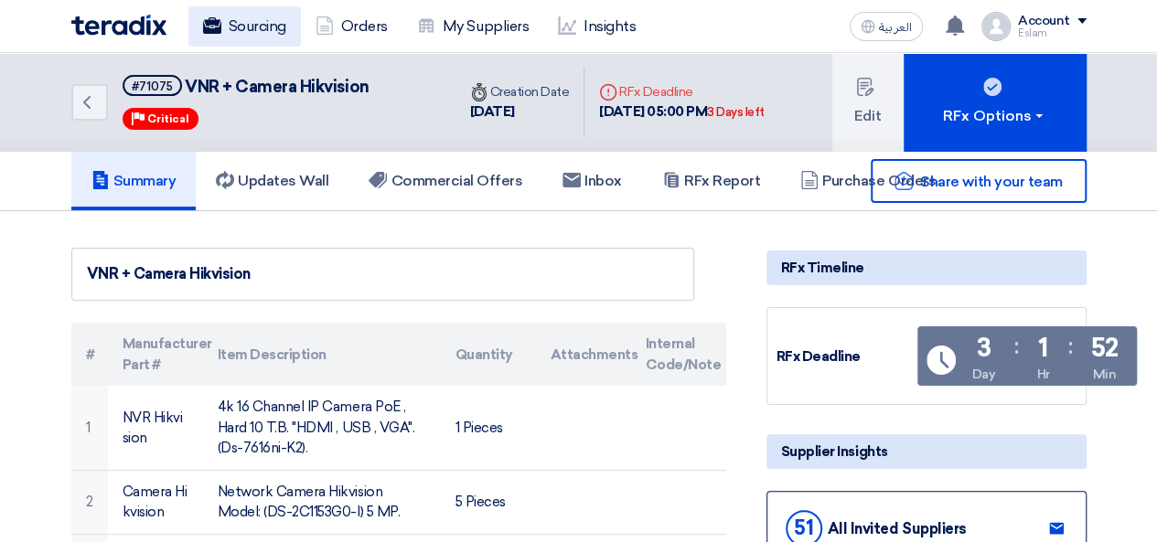
click at [224, 20] on link "Sourcing" at bounding box center [244, 26] width 113 height 40
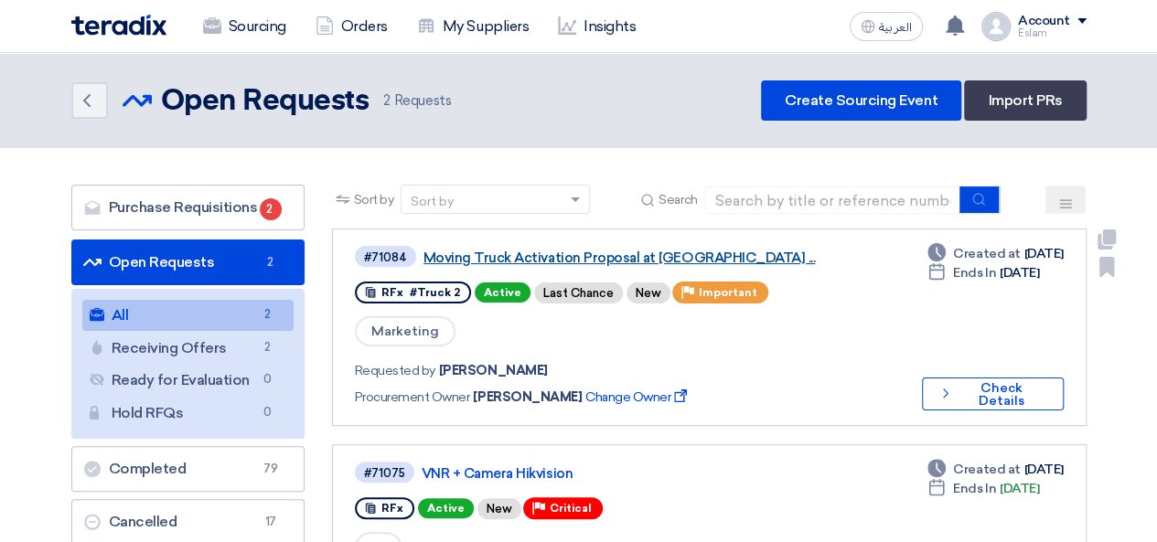
click at [476, 255] on link "Moving Truck Activation Proposal at [GEOGRAPHIC_DATA] ..." at bounding box center [652, 258] width 457 height 16
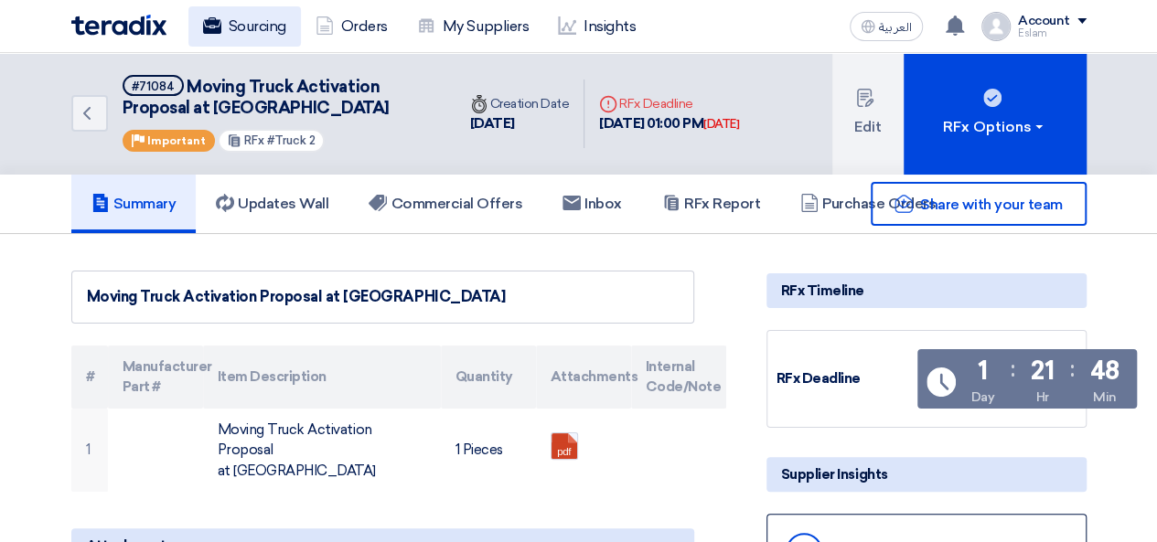
click at [269, 39] on link "Sourcing" at bounding box center [244, 26] width 113 height 40
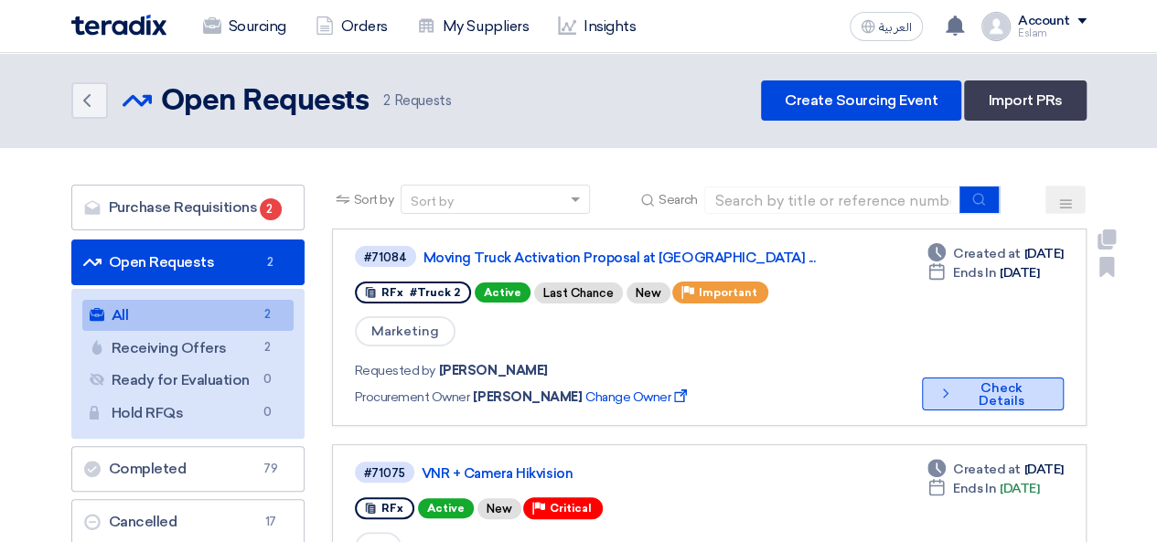
click at [970, 394] on button "Check details Check Details" at bounding box center [993, 394] width 142 height 33
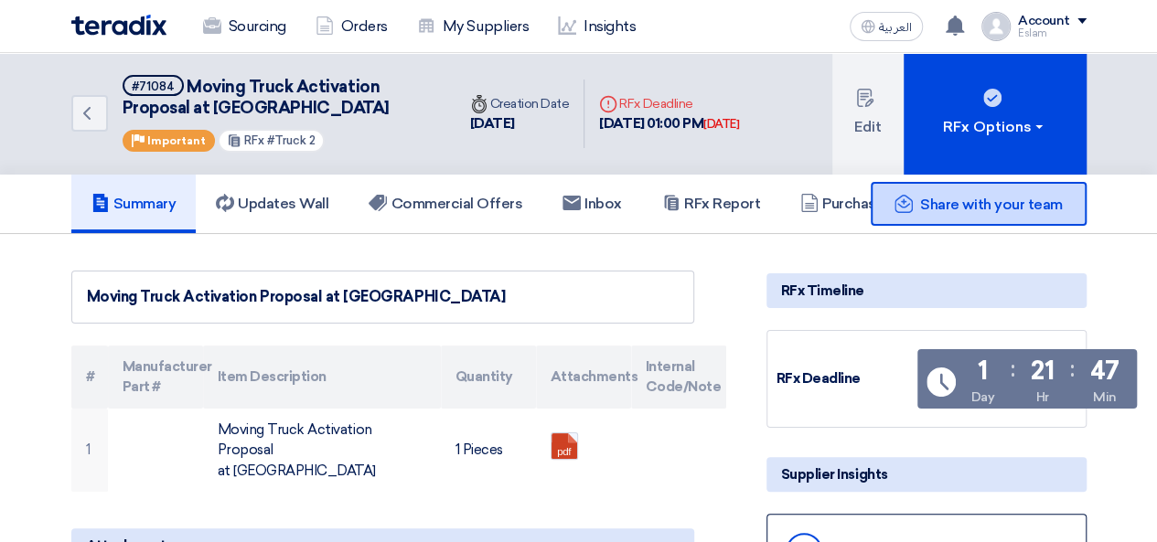
click at [942, 198] on span "Share with your team" at bounding box center [991, 204] width 142 height 17
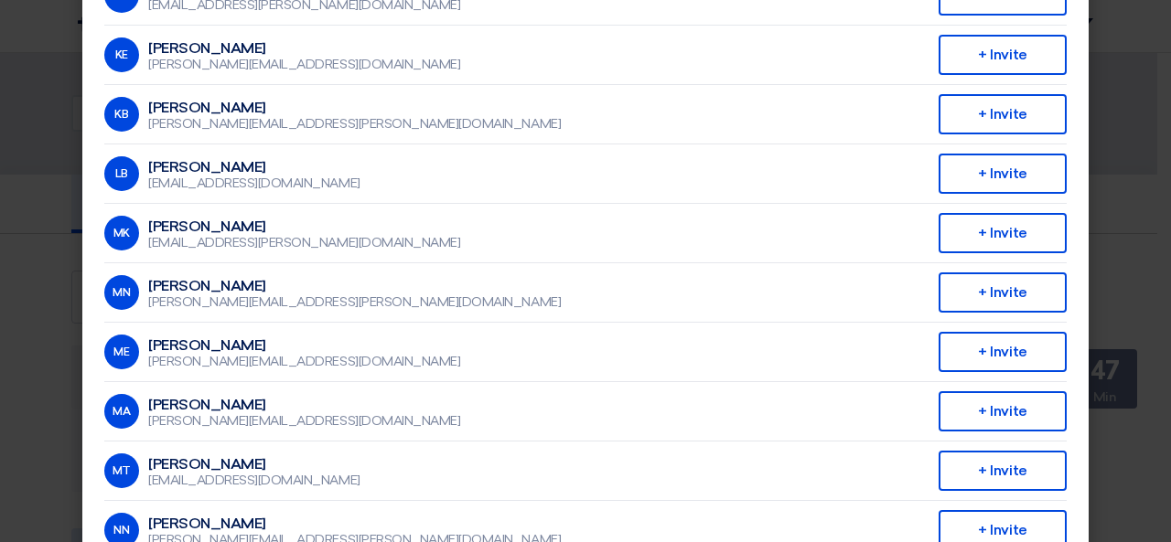
scroll to position [549, 0]
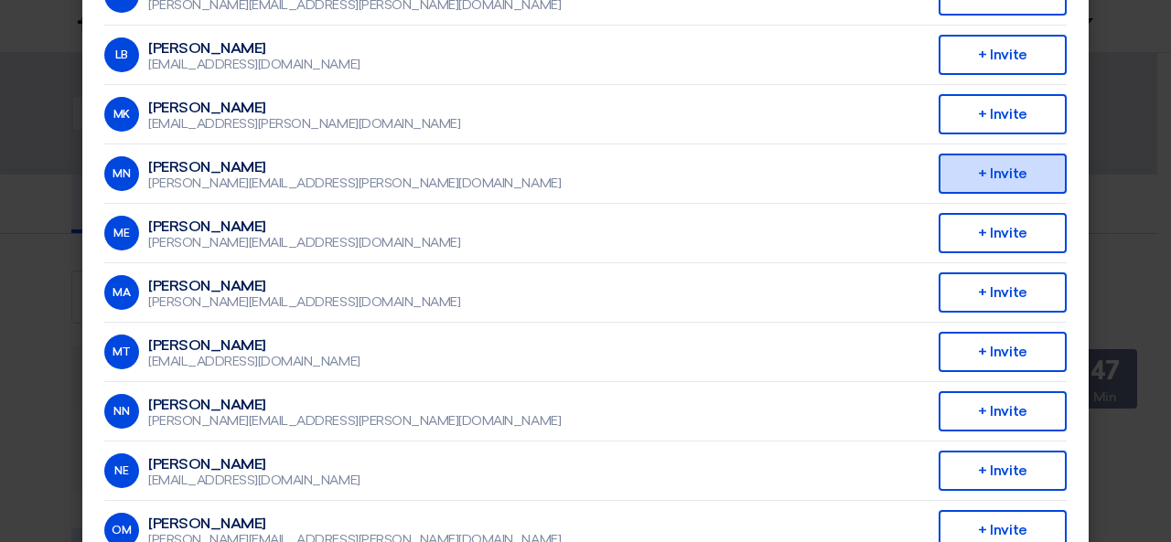
click at [955, 177] on div "+ Invite" at bounding box center [1002, 174] width 128 height 40
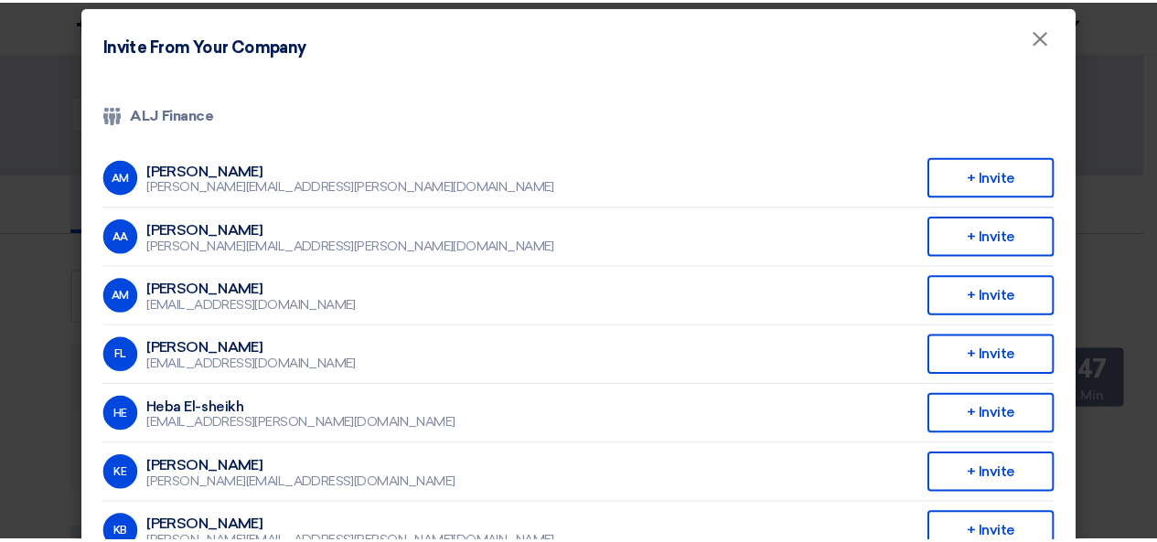
scroll to position [0, 0]
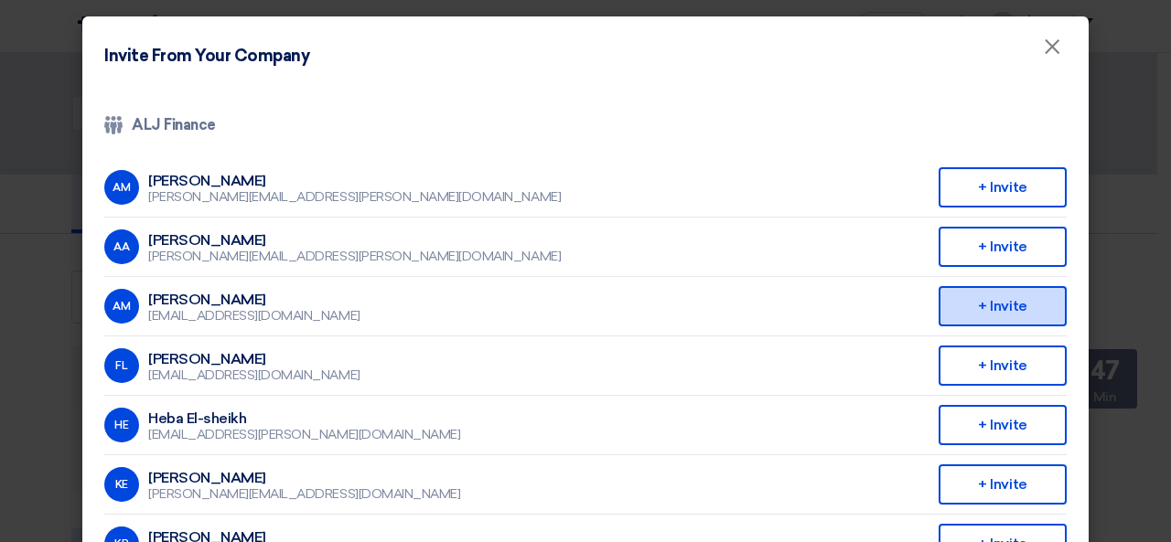
click at [959, 313] on div "+ Invite" at bounding box center [1002, 306] width 128 height 40
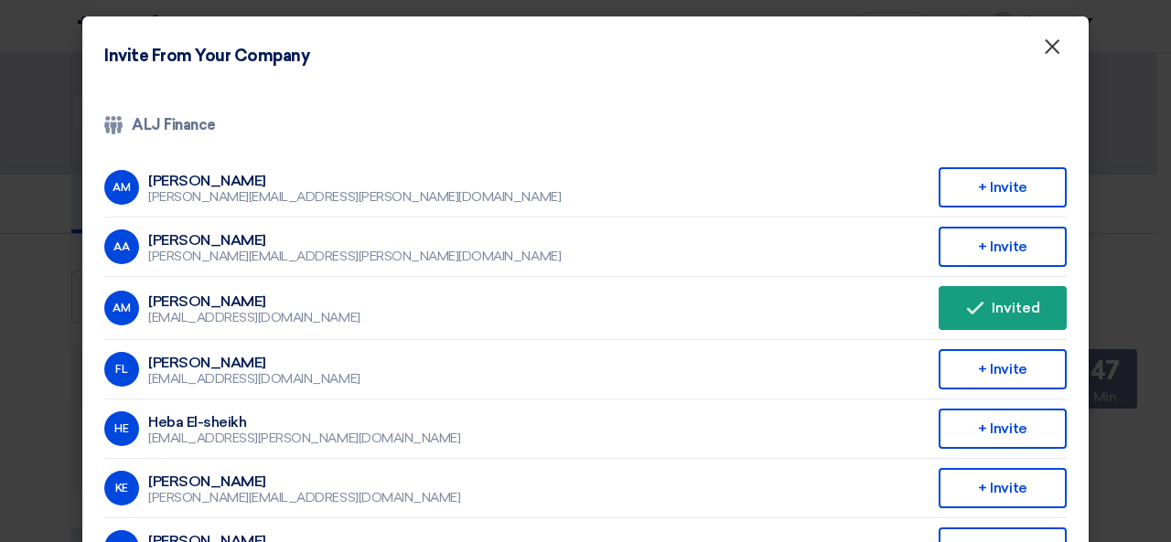
click at [1043, 50] on span "×" at bounding box center [1052, 51] width 18 height 37
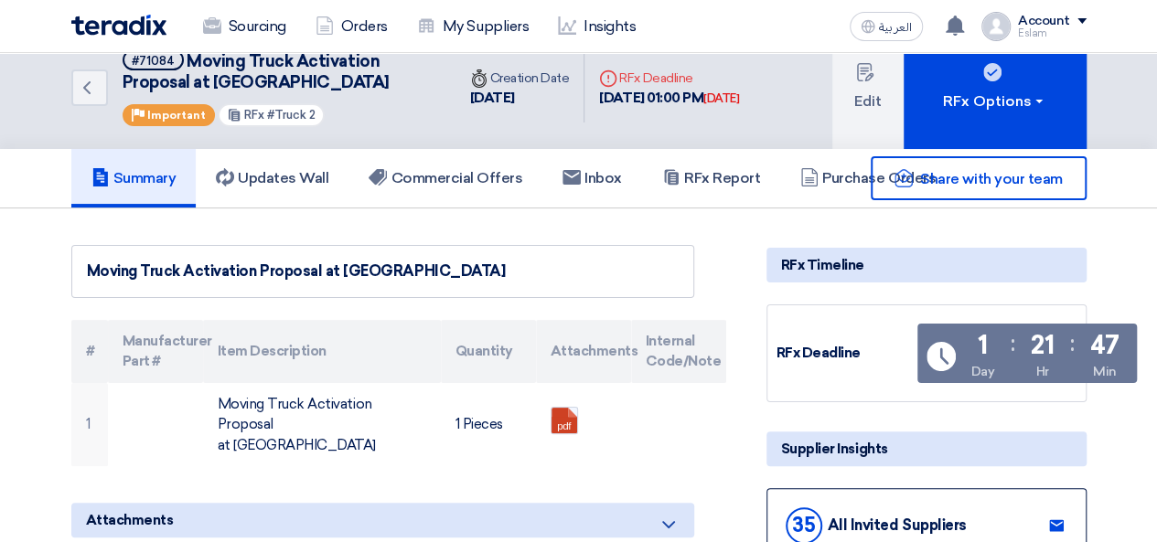
scroll to position [91, 0]
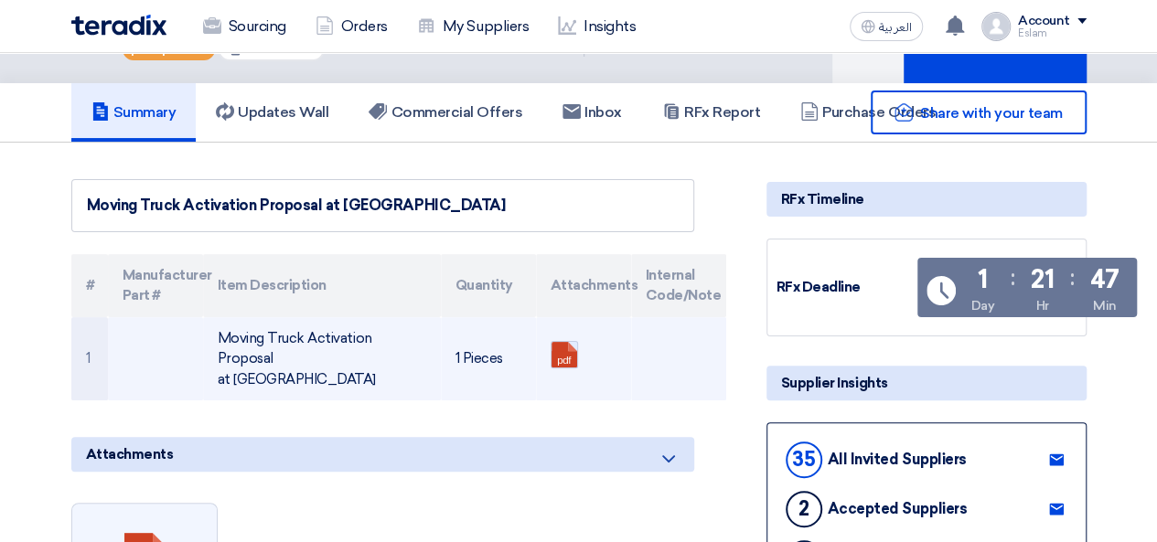
click at [570, 349] on link at bounding box center [625, 397] width 146 height 110
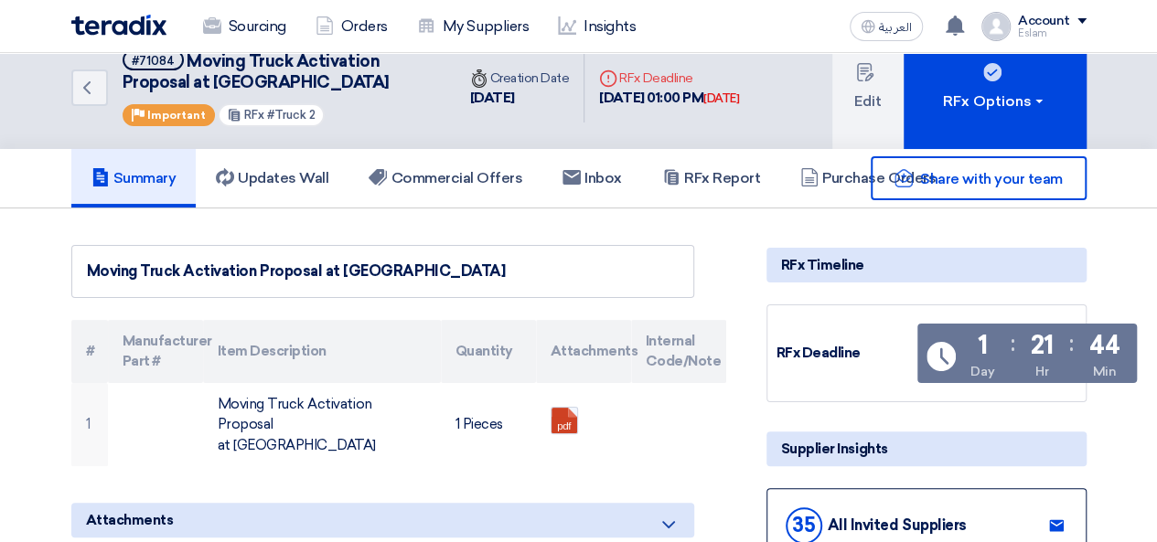
scroll to position [0, 0]
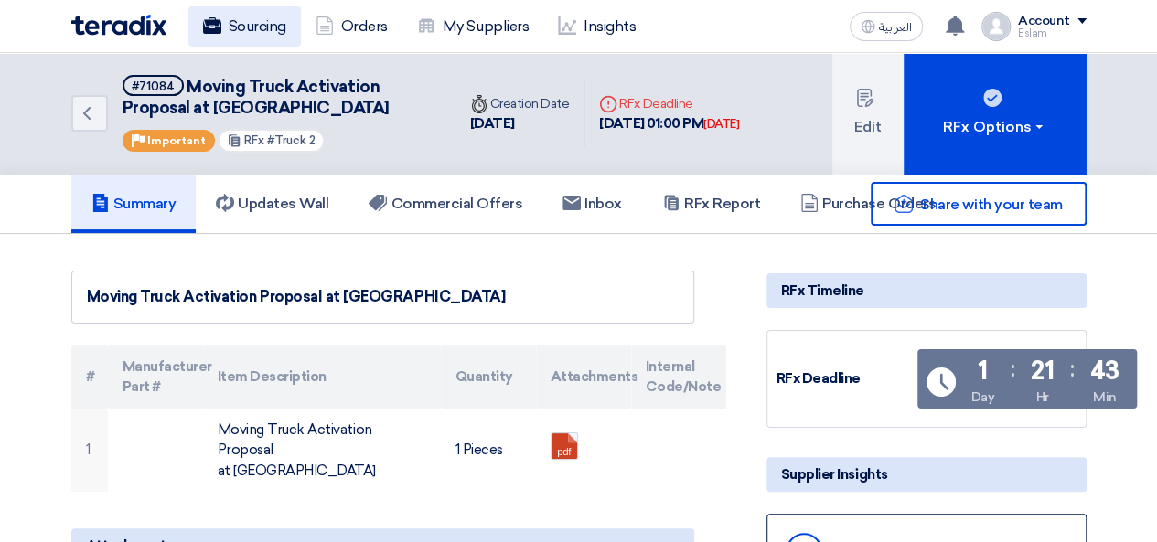
click at [254, 34] on link "Sourcing" at bounding box center [244, 26] width 113 height 40
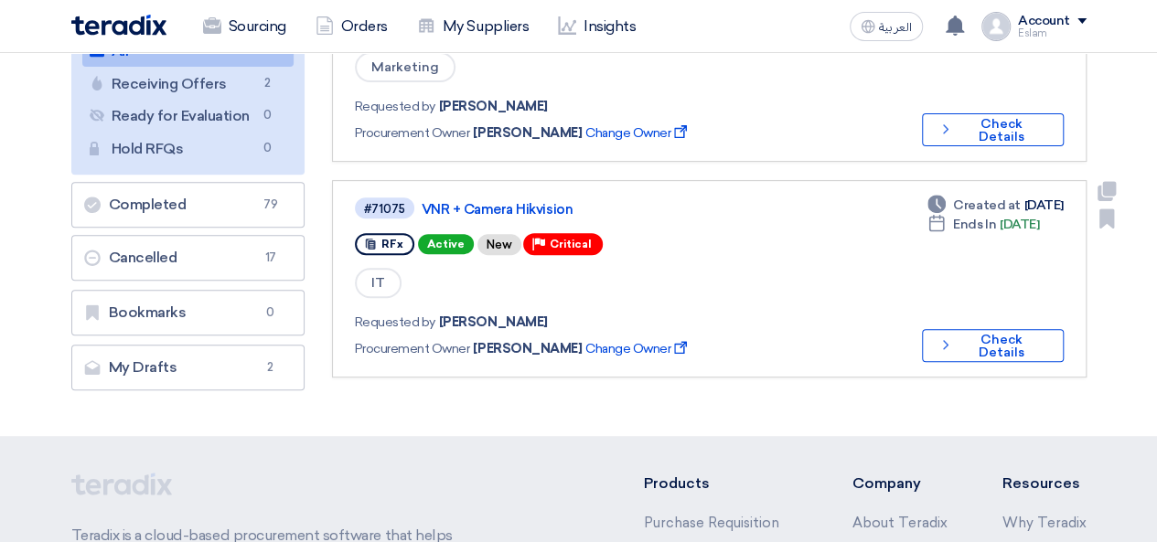
scroll to position [274, 0]
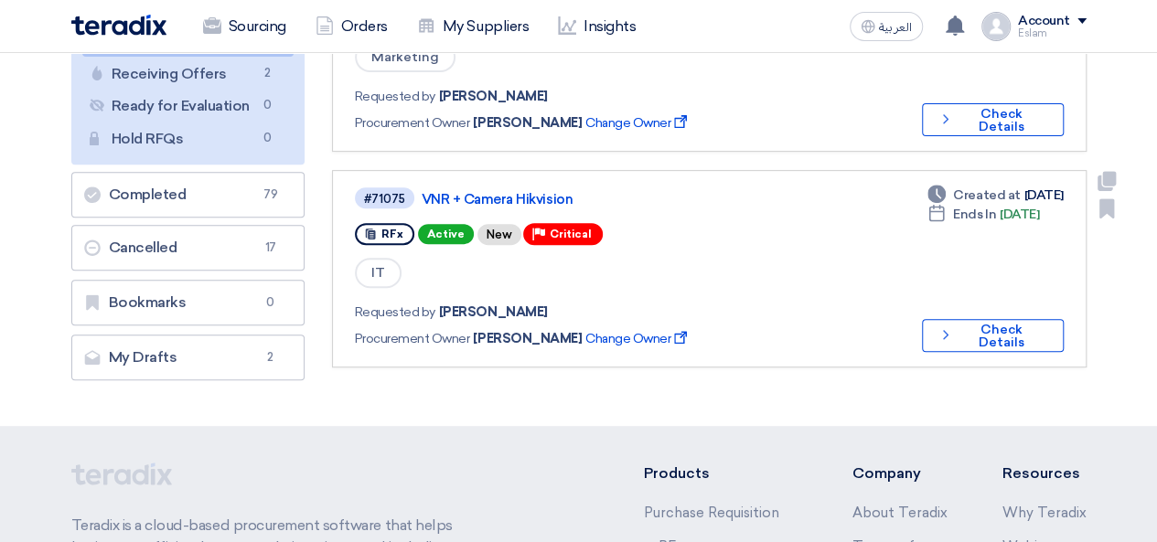
click at [1007, 356] on link "#71075 VNR + Camera Hikvision RFx Active New Priority Critical IT Requested by …" at bounding box center [709, 269] width 755 height 198
click at [981, 338] on button "Check details Check Details" at bounding box center [993, 335] width 142 height 33
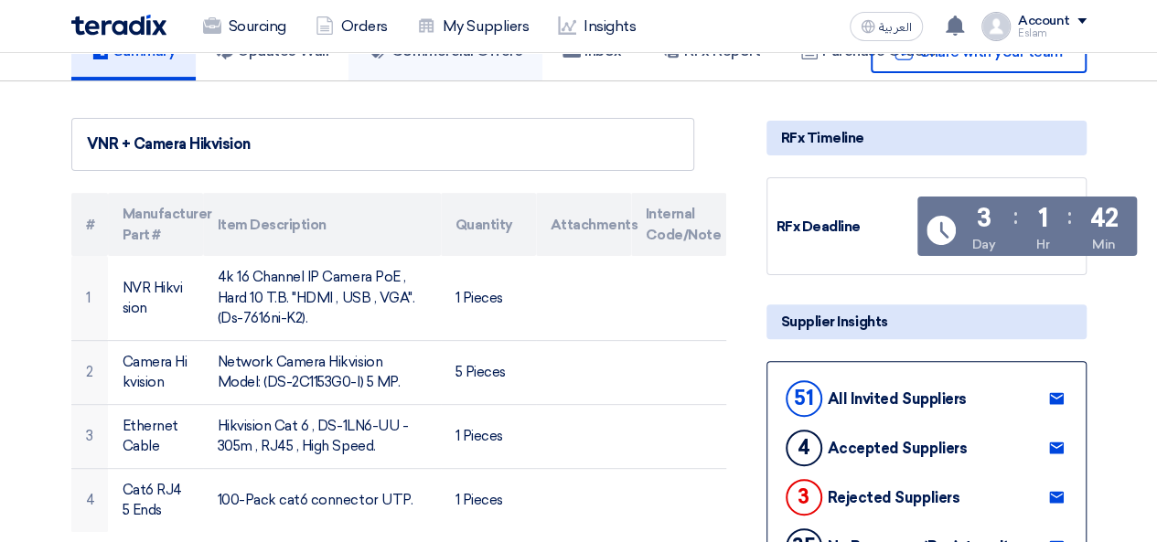
scroll to position [91, 0]
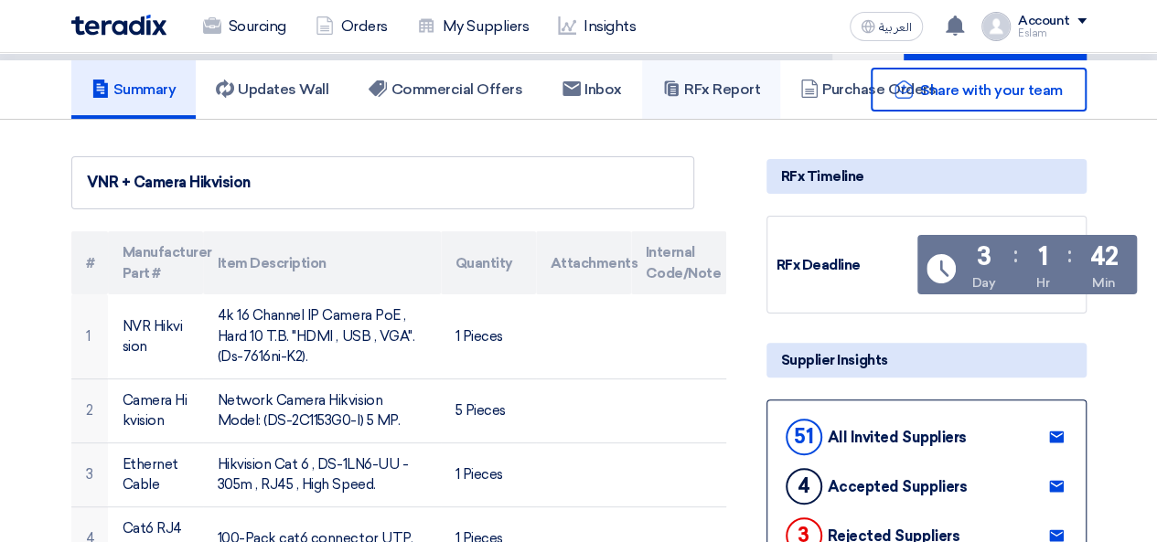
click at [672, 81] on use at bounding box center [671, 89] width 14 height 16
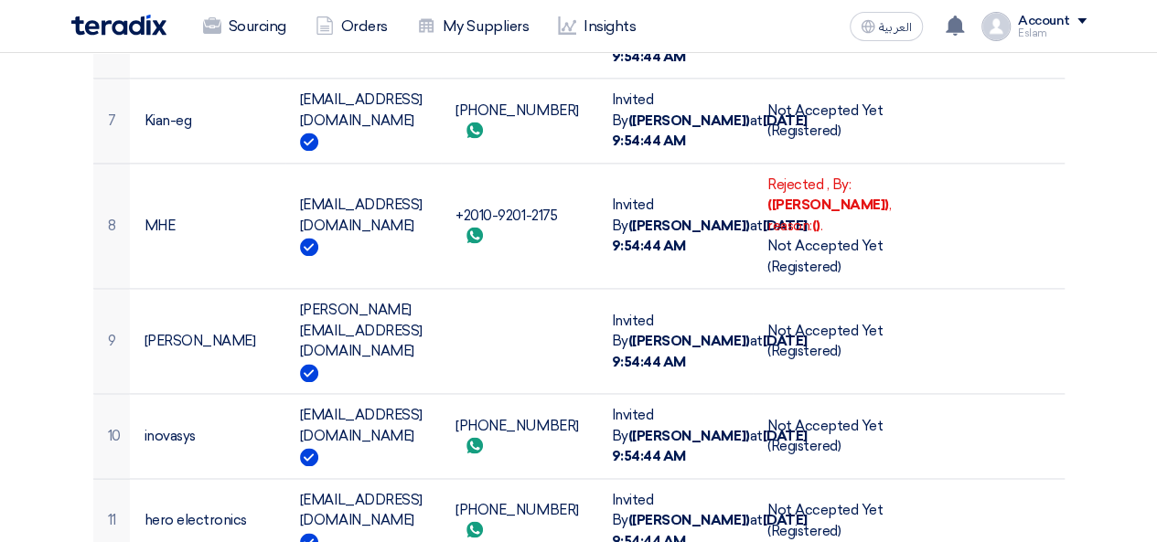
scroll to position [1281, 0]
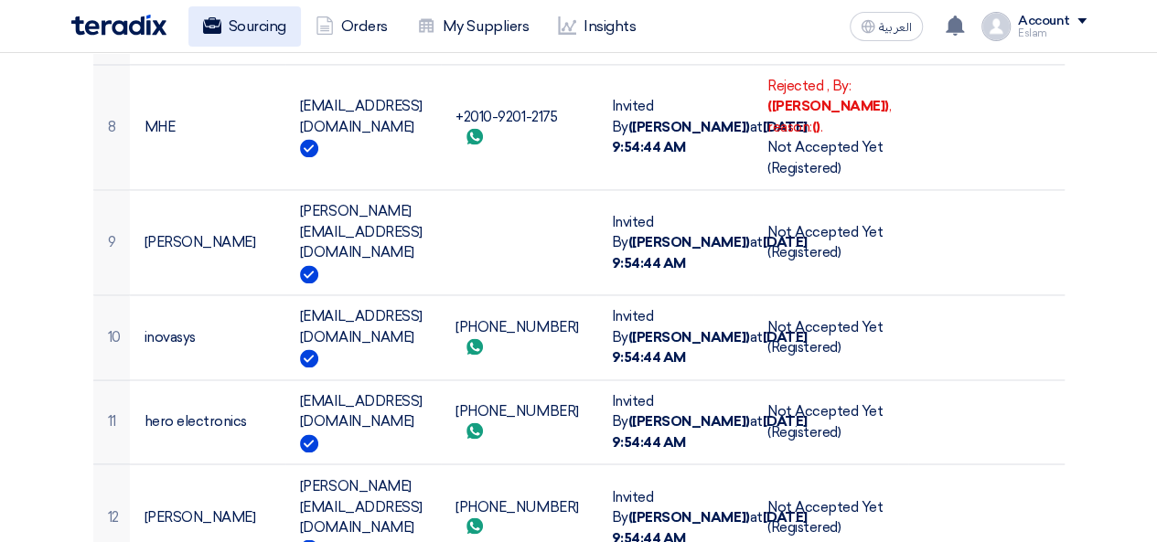
click at [216, 28] on use at bounding box center [211, 25] width 18 height 16
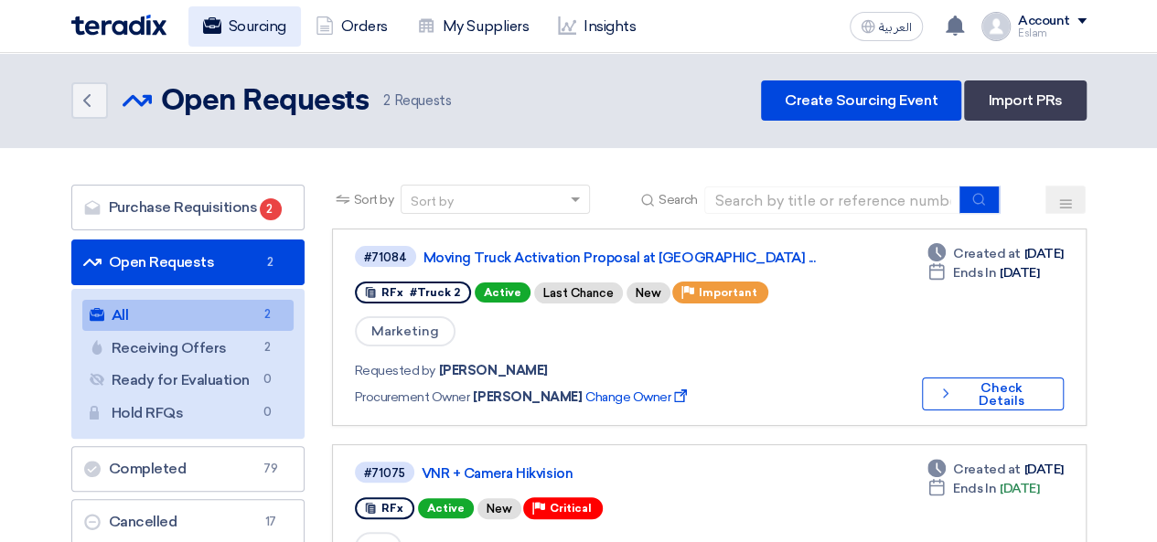
click at [251, 30] on link "Sourcing" at bounding box center [244, 26] width 113 height 40
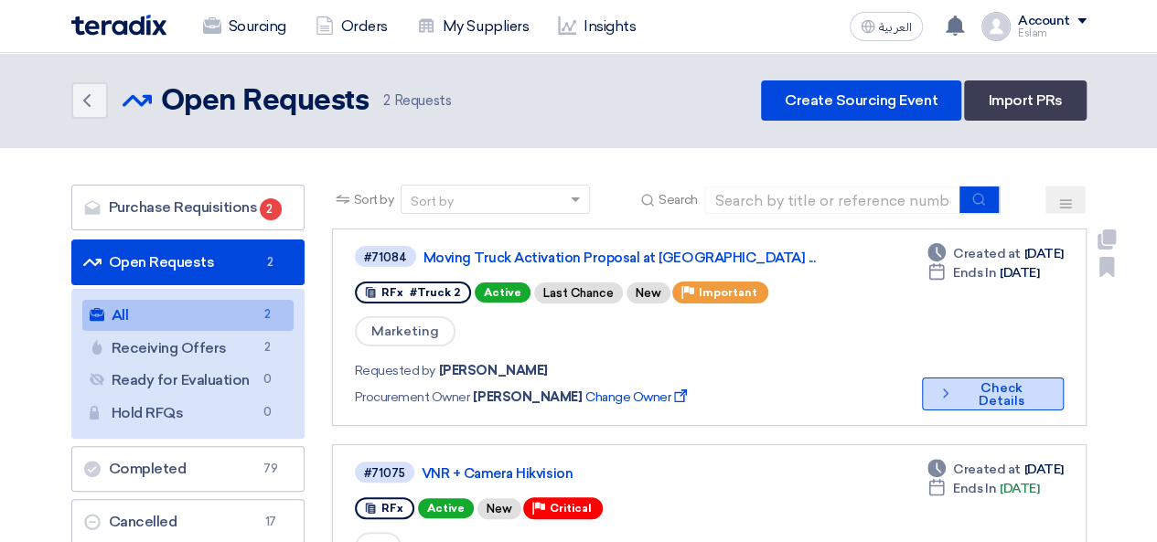
click at [1003, 392] on button "Check details Check Details" at bounding box center [993, 394] width 142 height 33
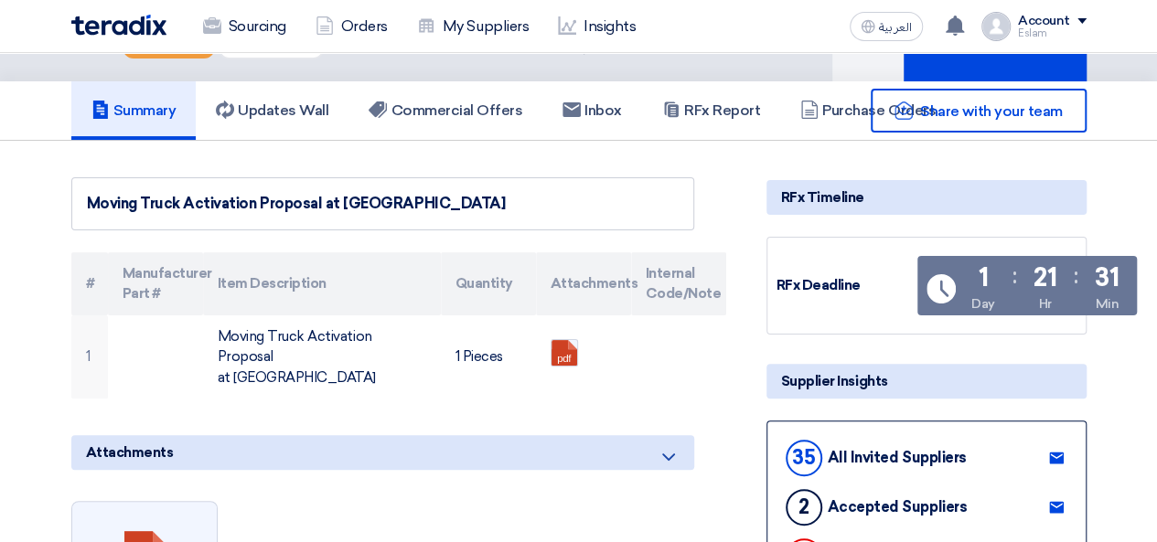
scroll to position [91, 0]
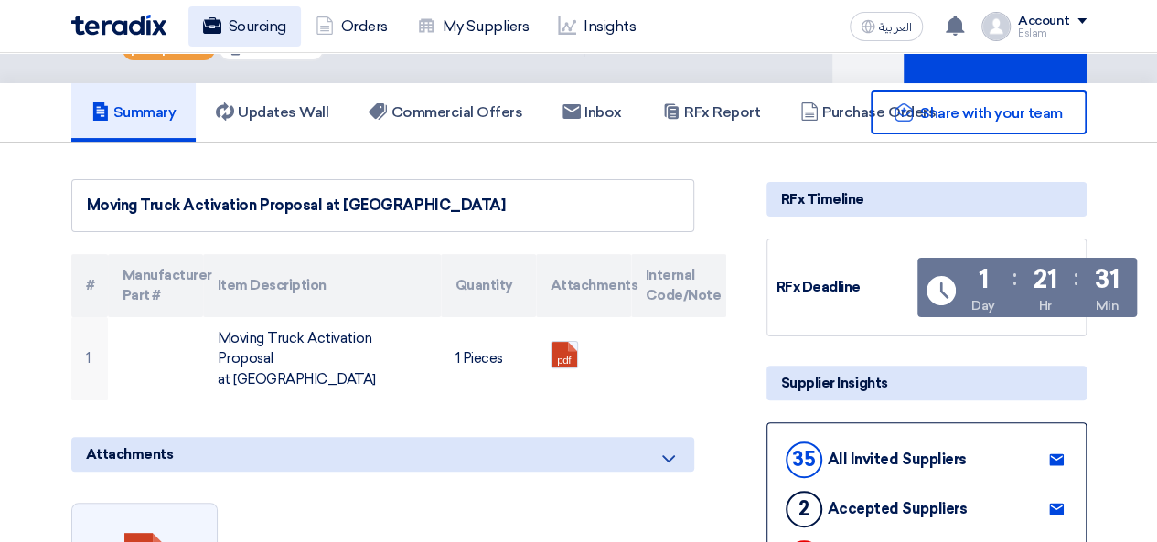
click at [242, 43] on link "Sourcing" at bounding box center [244, 26] width 113 height 40
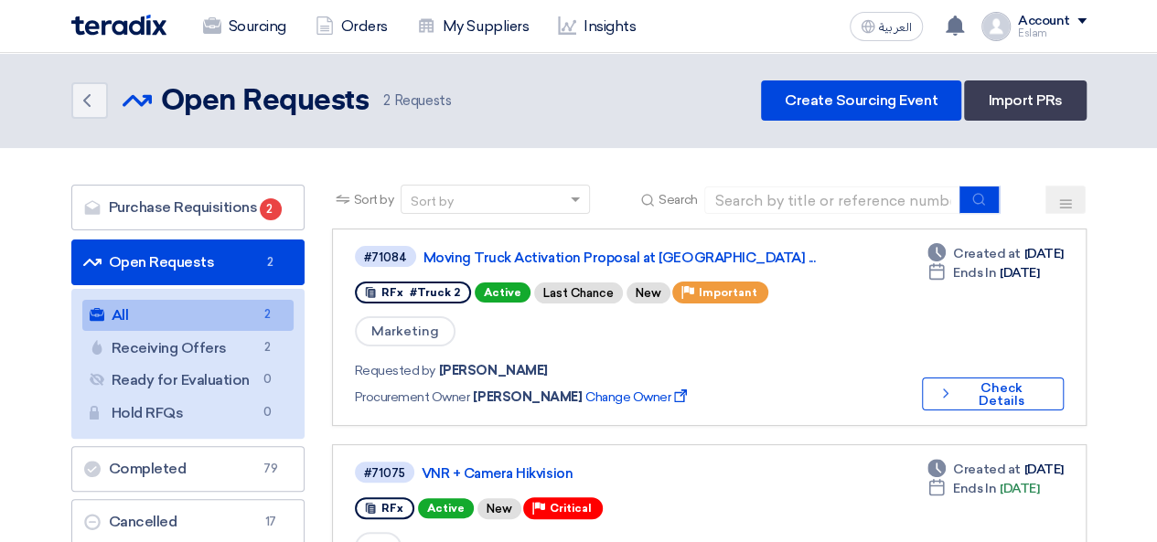
click at [216, 494] on ul "Open Requests Open Requests 2 All All 2 Receiving Offers Receiving Offers 2 Rea…" at bounding box center [187, 393] width 233 height 306
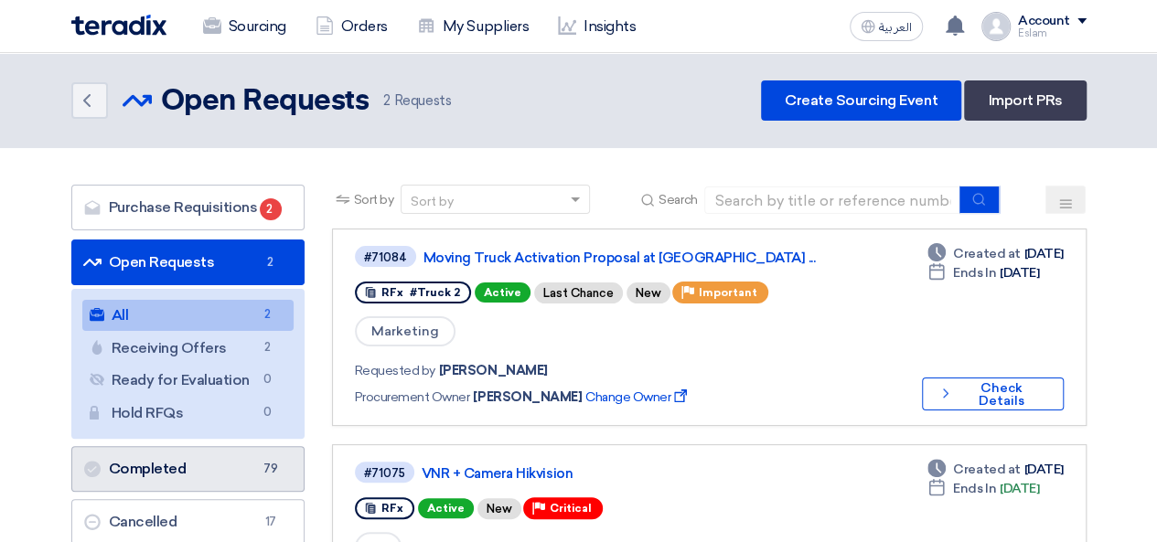
click at [219, 478] on link "Completed Completed 79" at bounding box center [187, 469] width 233 height 46
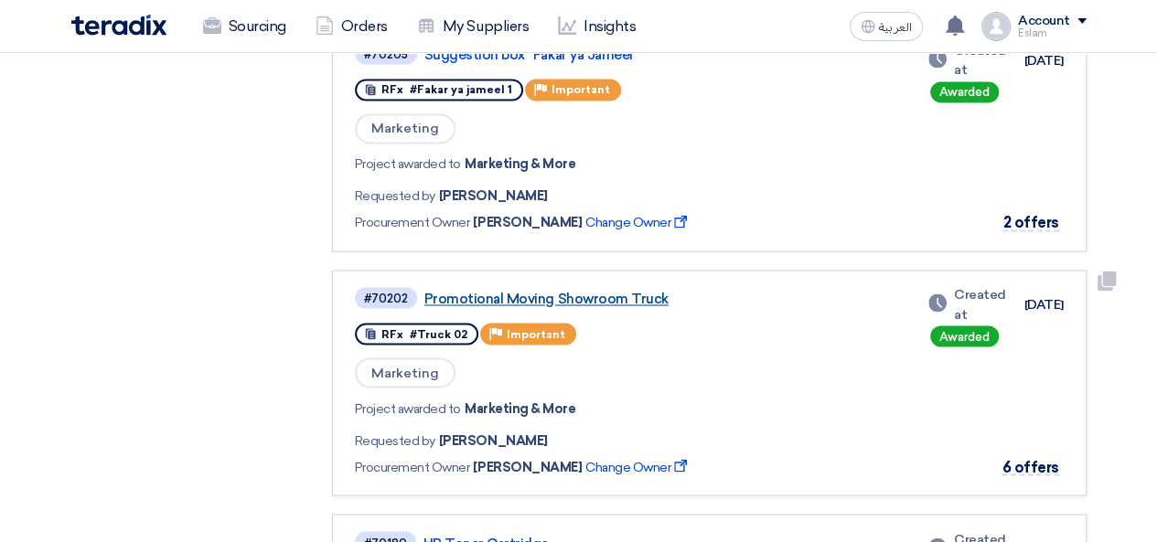
scroll to position [1464, 0]
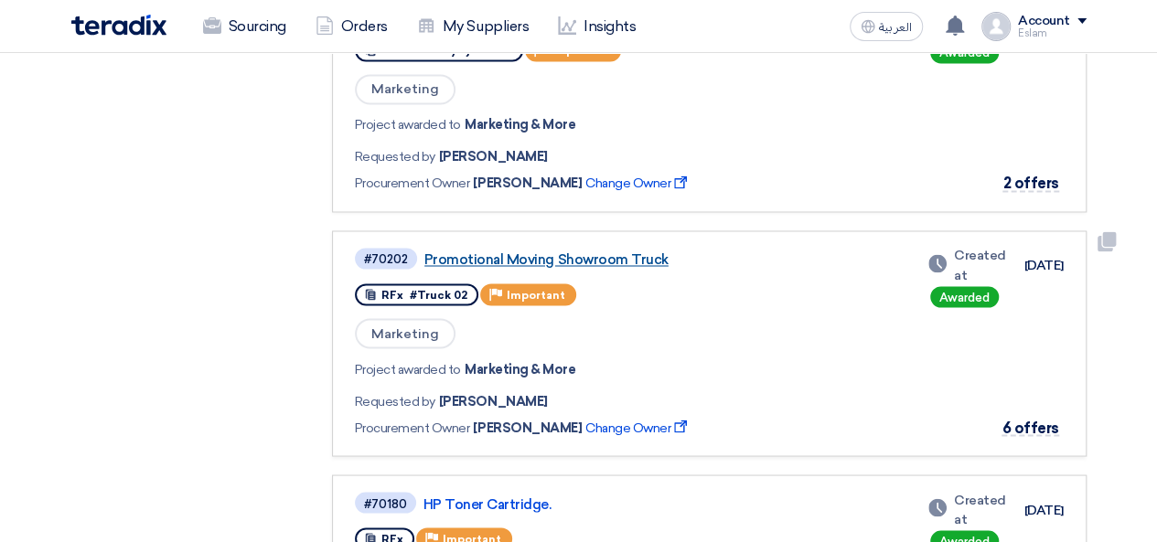
click at [578, 257] on link "Promotional Moving Showroom Truck" at bounding box center [652, 260] width 457 height 16
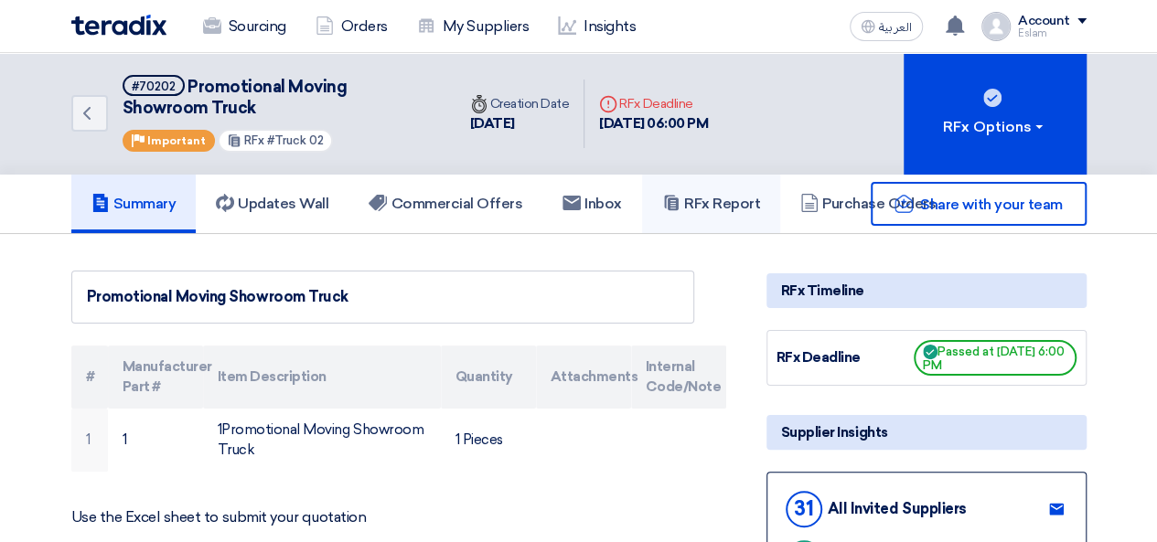
click at [745, 209] on h5 "RFx Report" at bounding box center [711, 204] width 98 height 18
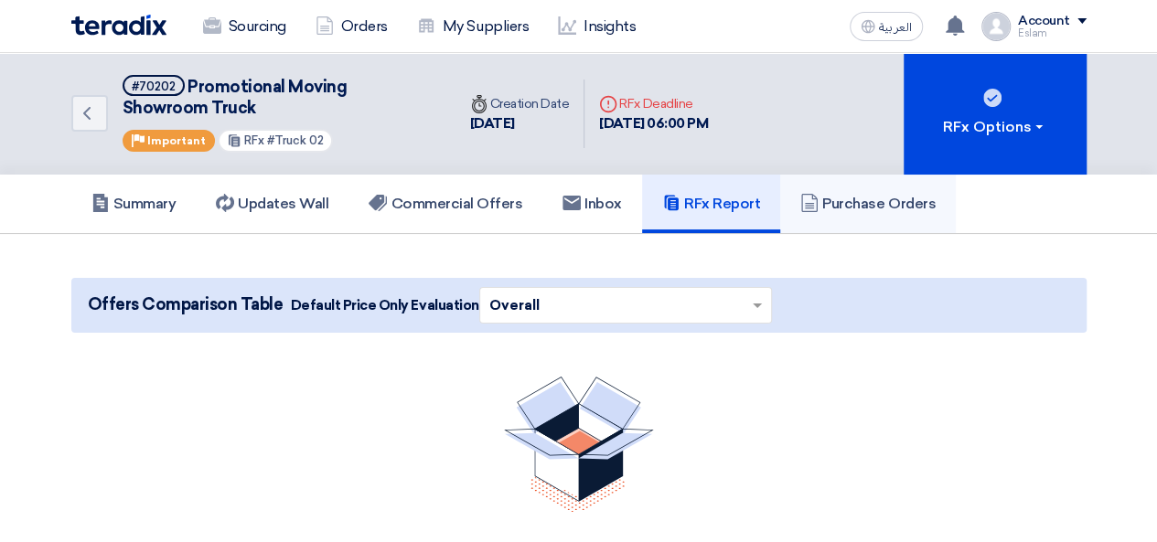
click at [837, 198] on h5 "Purchase Orders" at bounding box center [867, 204] width 135 height 18
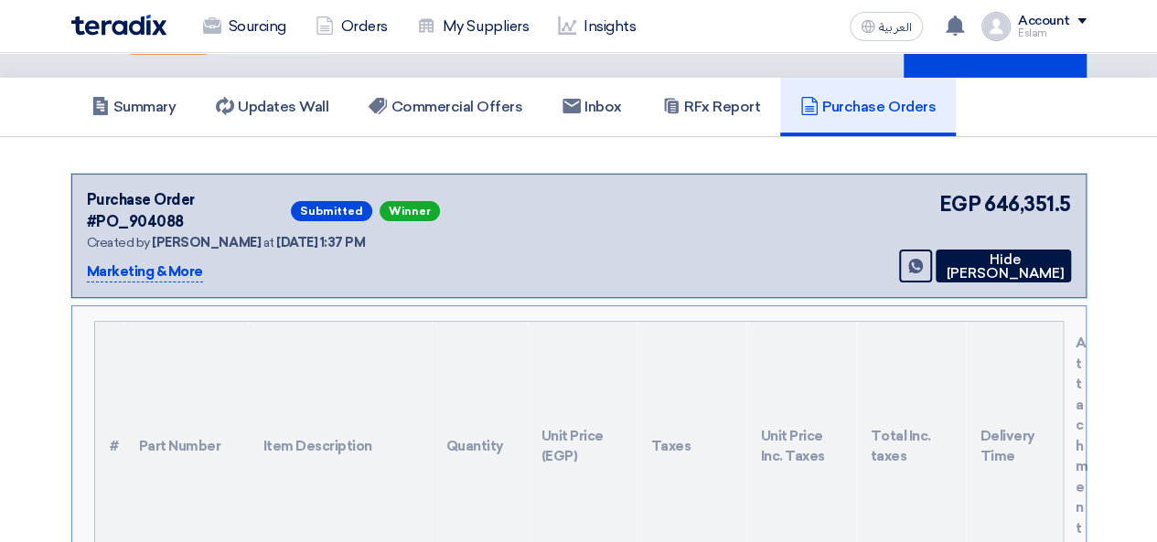
scroll to position [91, 0]
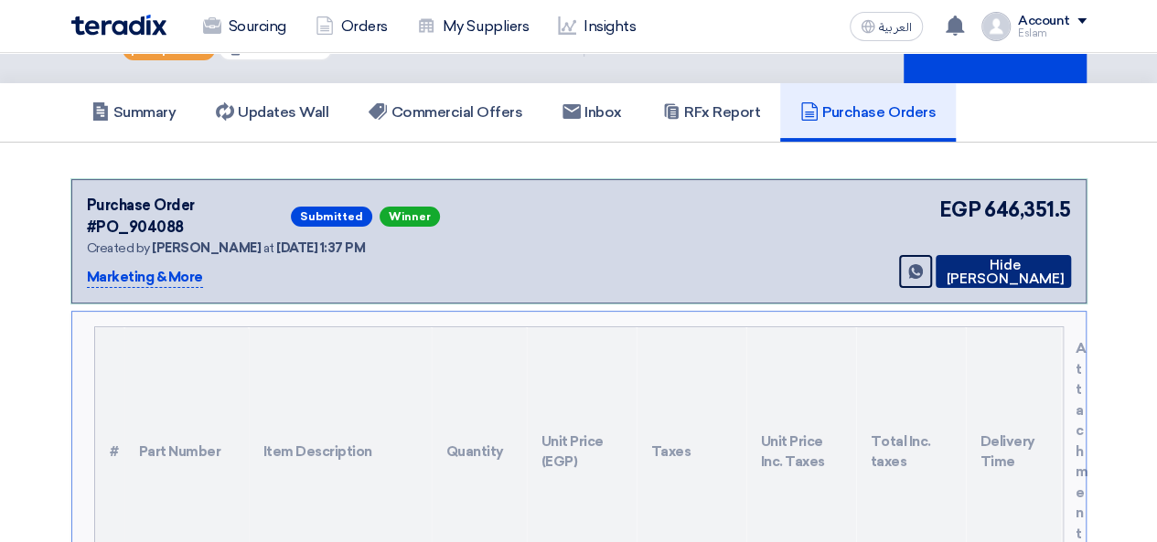
click at [942, 264] on icon at bounding box center [942, 271] width 0 height 15
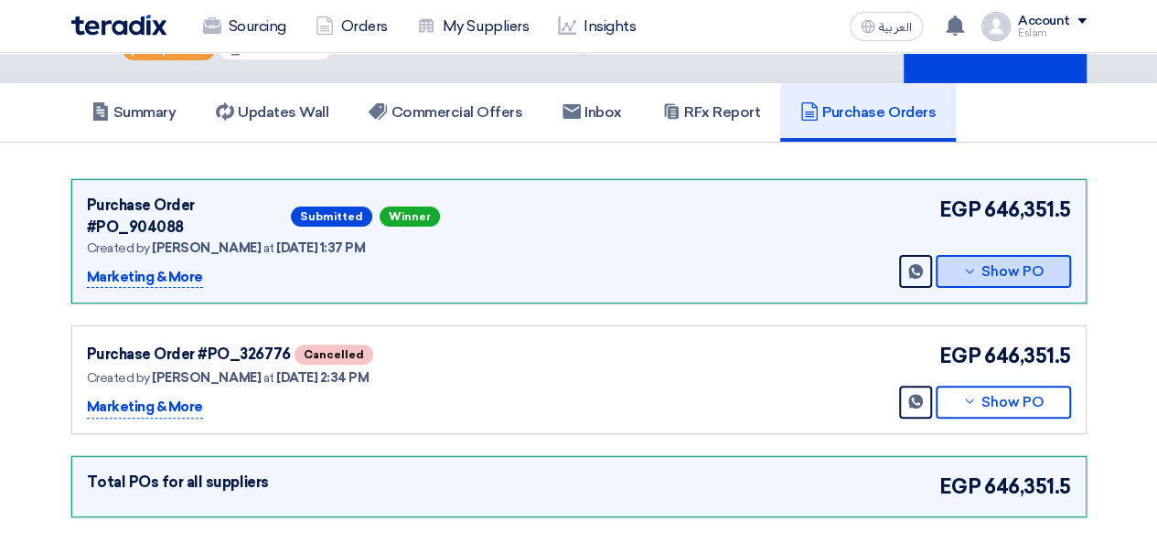
scroll to position [0, 0]
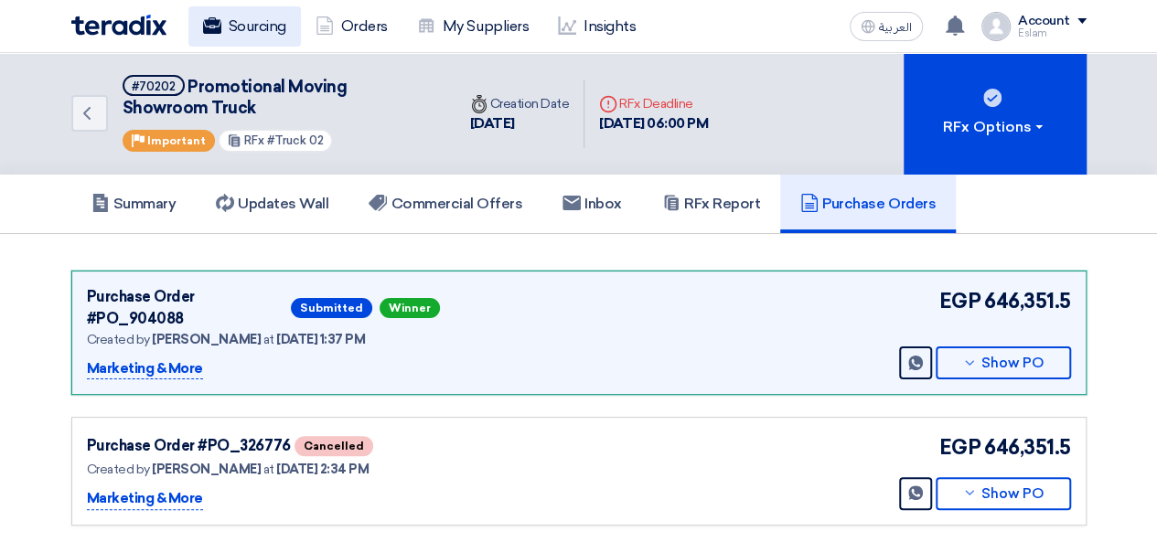
click at [225, 39] on link "Sourcing" at bounding box center [244, 26] width 113 height 40
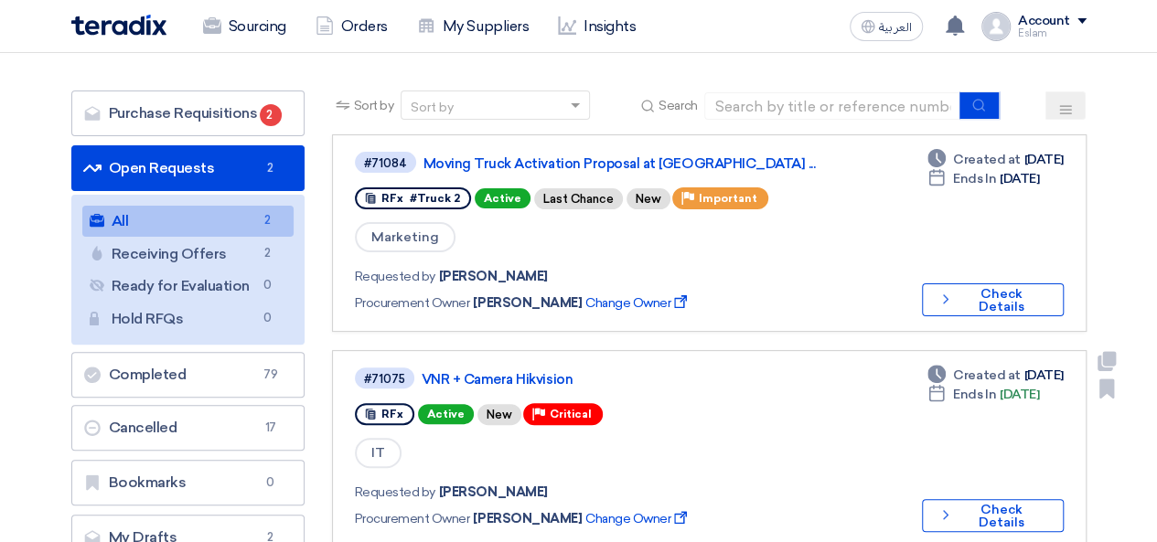
scroll to position [91, 0]
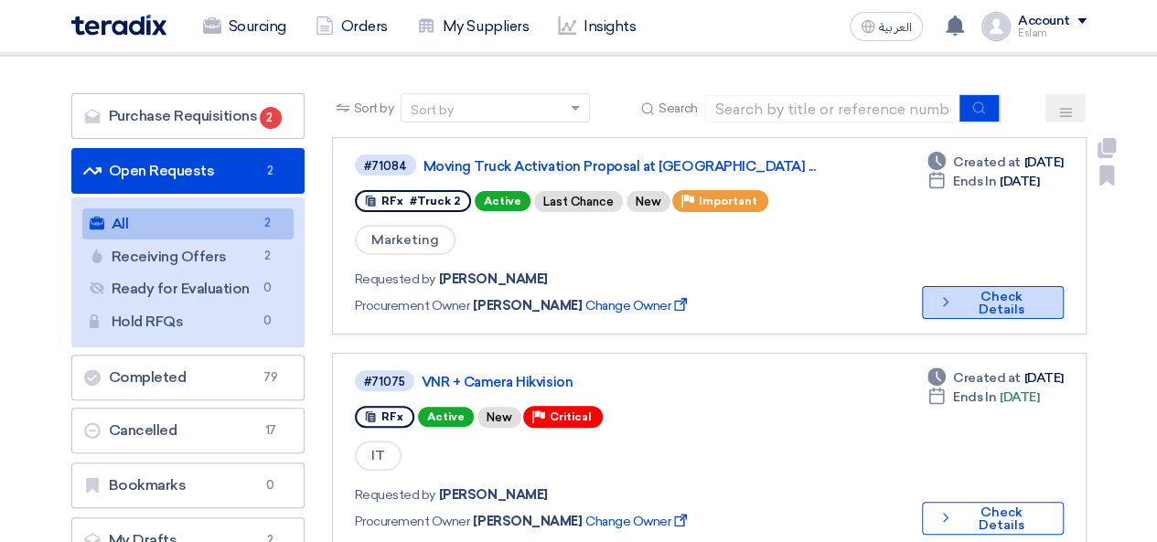
click at [951, 294] on icon "Check details" at bounding box center [946, 302] width 16 height 17
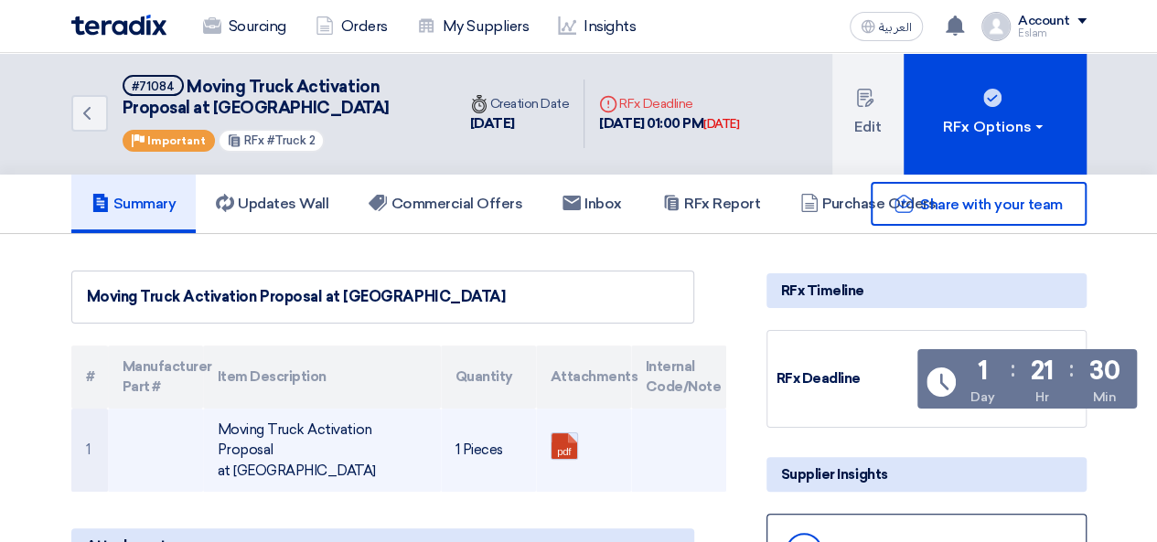
click at [565, 447] on link at bounding box center [625, 489] width 146 height 110
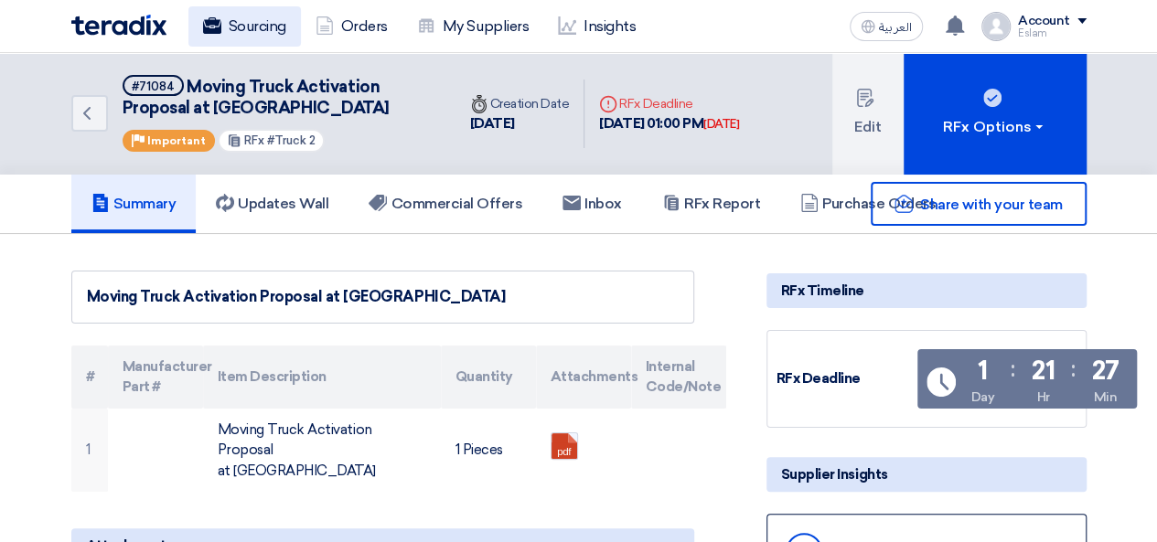
click at [222, 34] on link "Sourcing" at bounding box center [244, 26] width 113 height 40
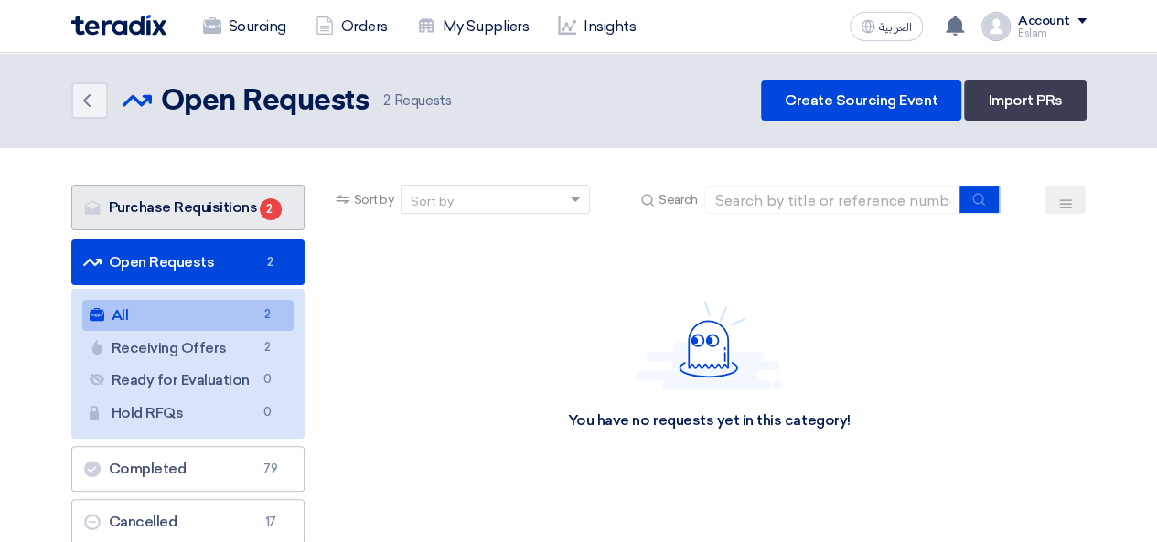
click at [251, 212] on link "Purchase Requisitions Purchase Requisitions 2" at bounding box center [187, 208] width 233 height 46
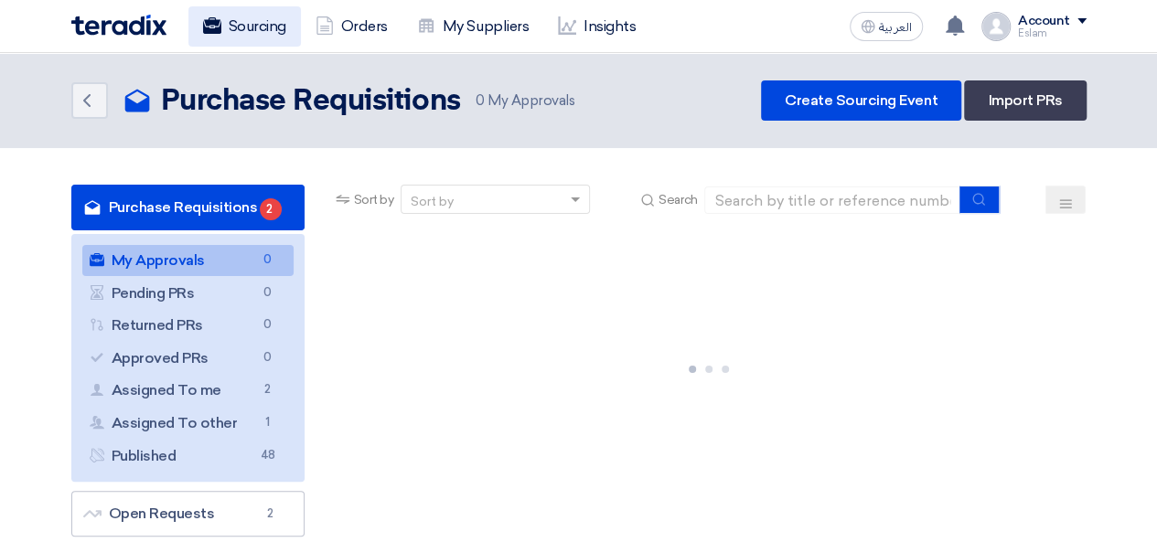
click at [233, 38] on link "Sourcing" at bounding box center [244, 26] width 113 height 40
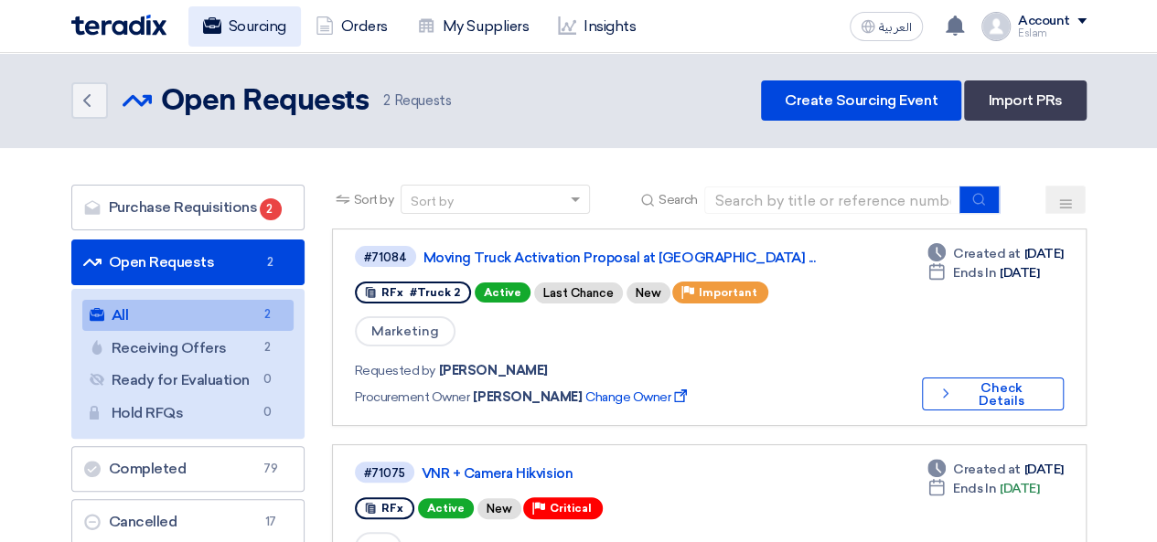
click at [225, 19] on link "Sourcing" at bounding box center [244, 26] width 113 height 40
